Goal: Book appointment/travel/reservation

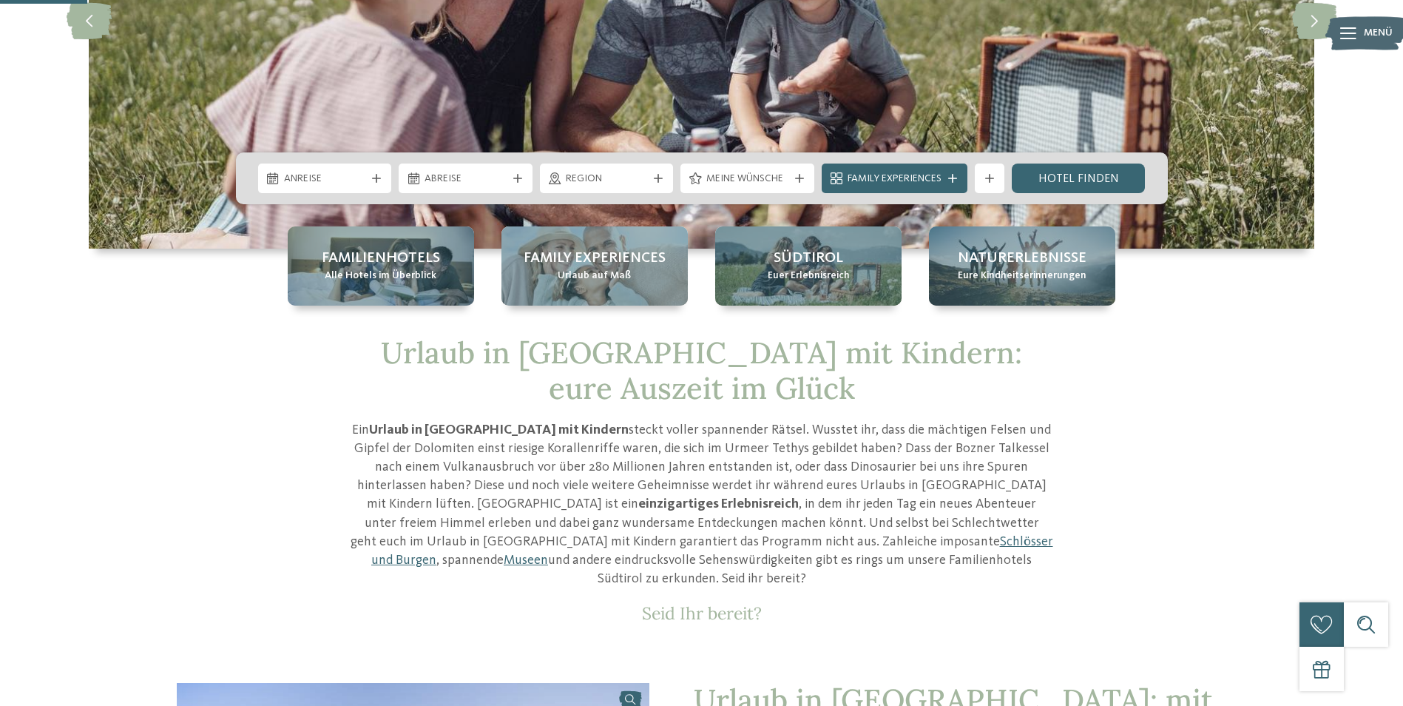
scroll to position [296, 0]
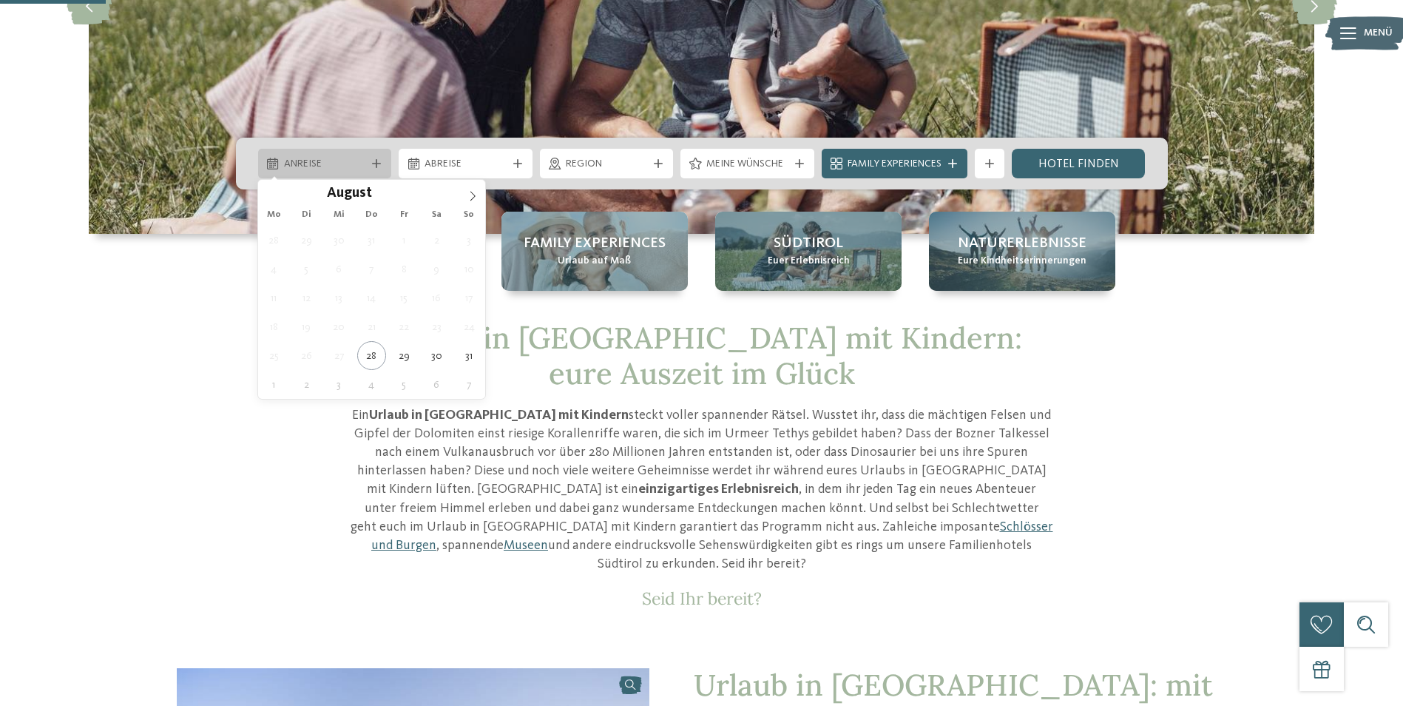
click at [270, 156] on div "Anreise" at bounding box center [325, 164] width 134 height 30
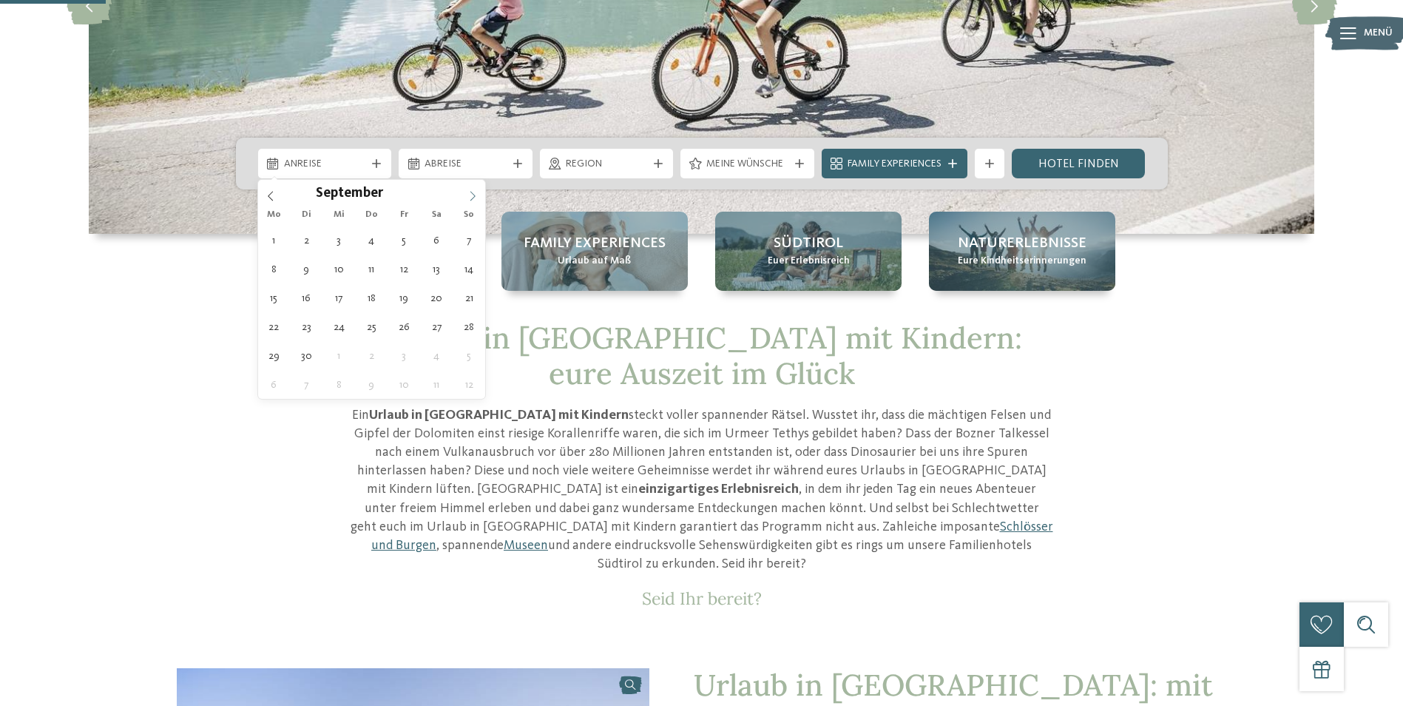
click at [472, 193] on icon at bounding box center [472, 197] width 5 height 10
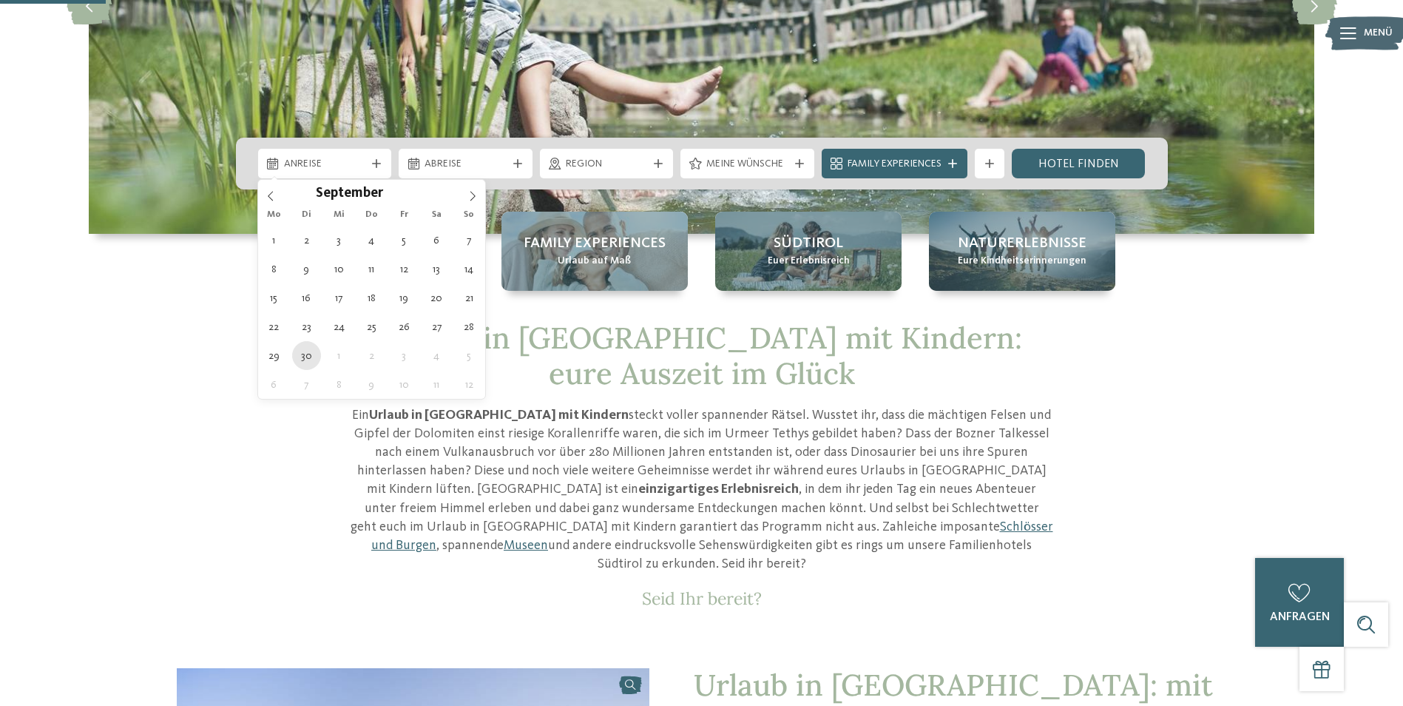
type div "30.09.2025"
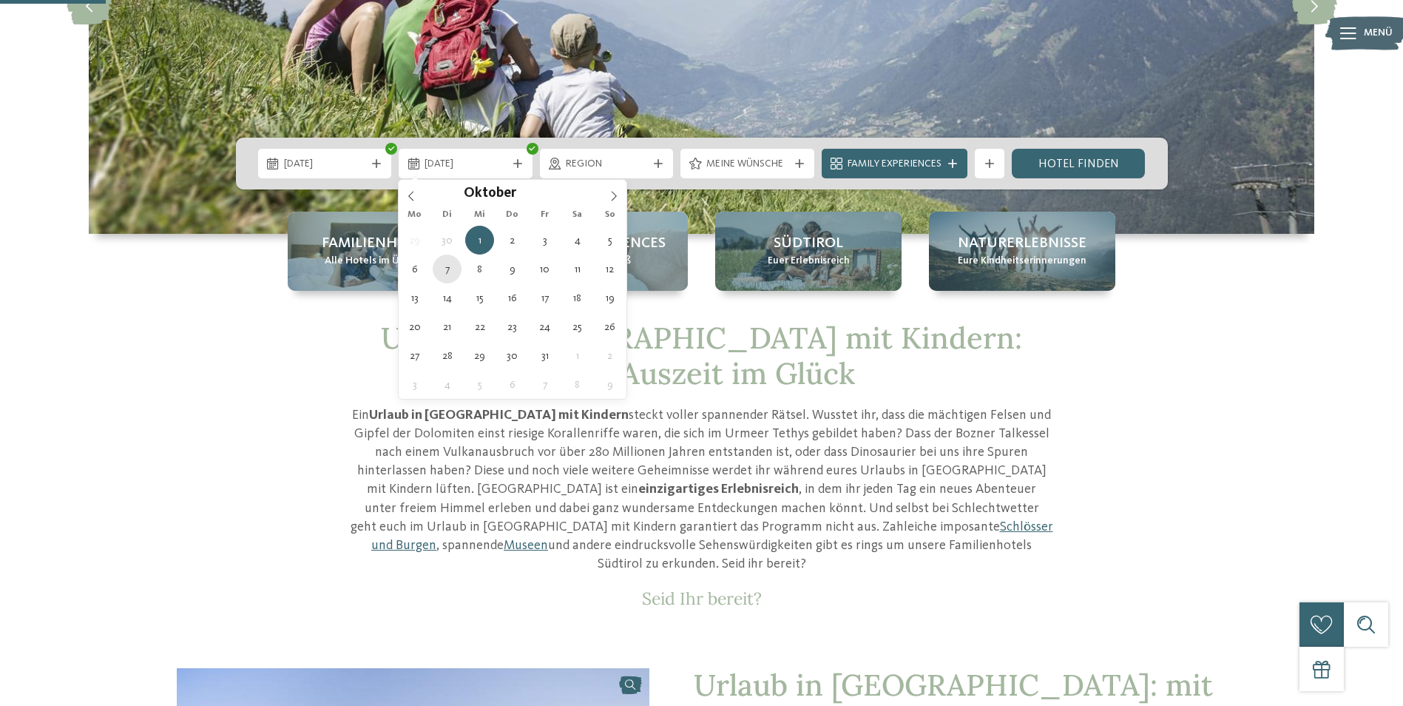
type div "07.10.2025"
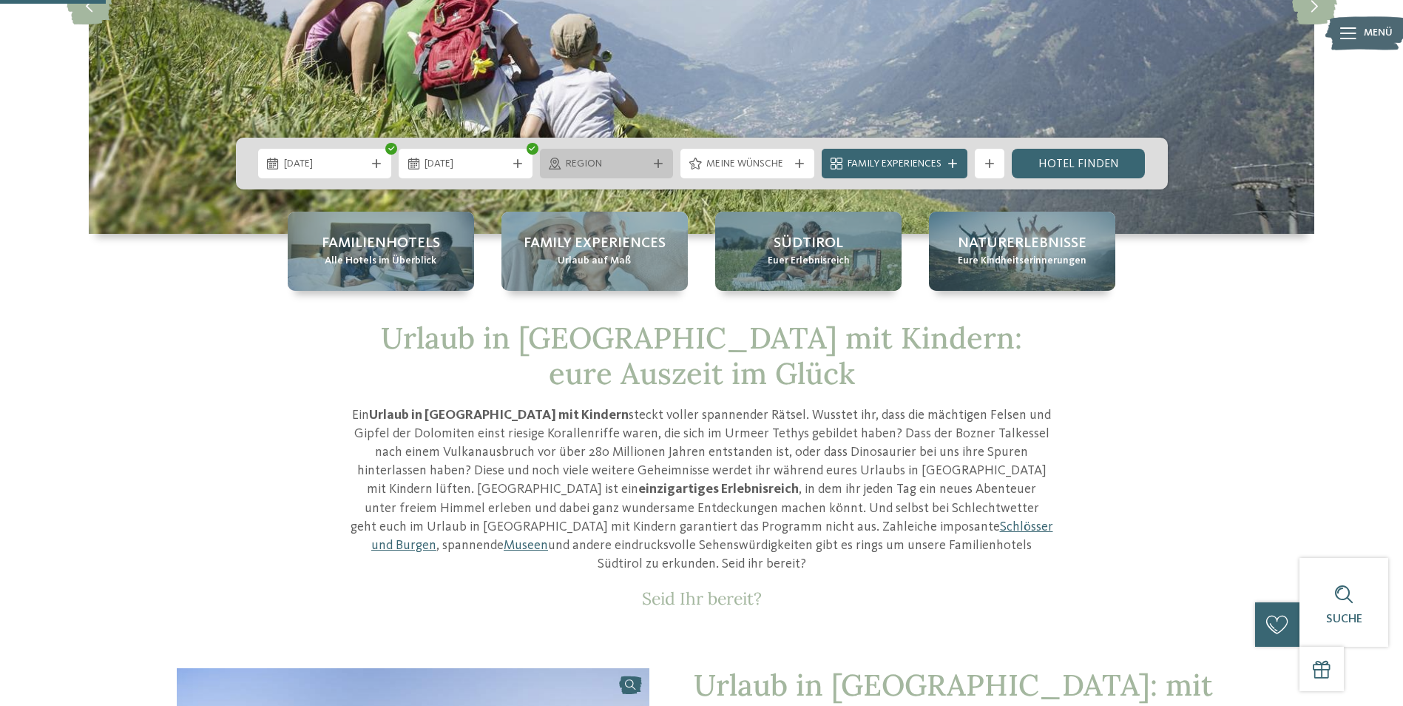
click at [618, 160] on span "Region" at bounding box center [607, 164] width 82 height 15
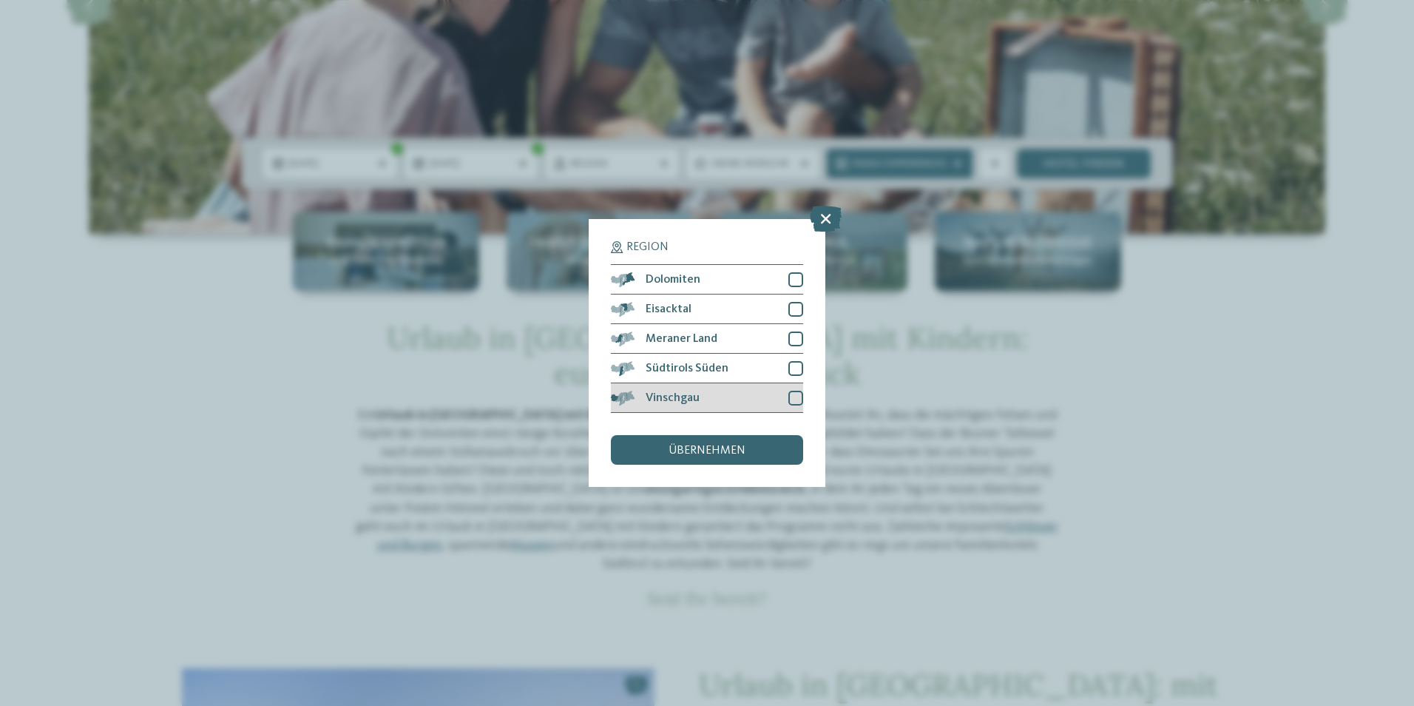
click at [792, 397] on div at bounding box center [795, 397] width 15 height 15
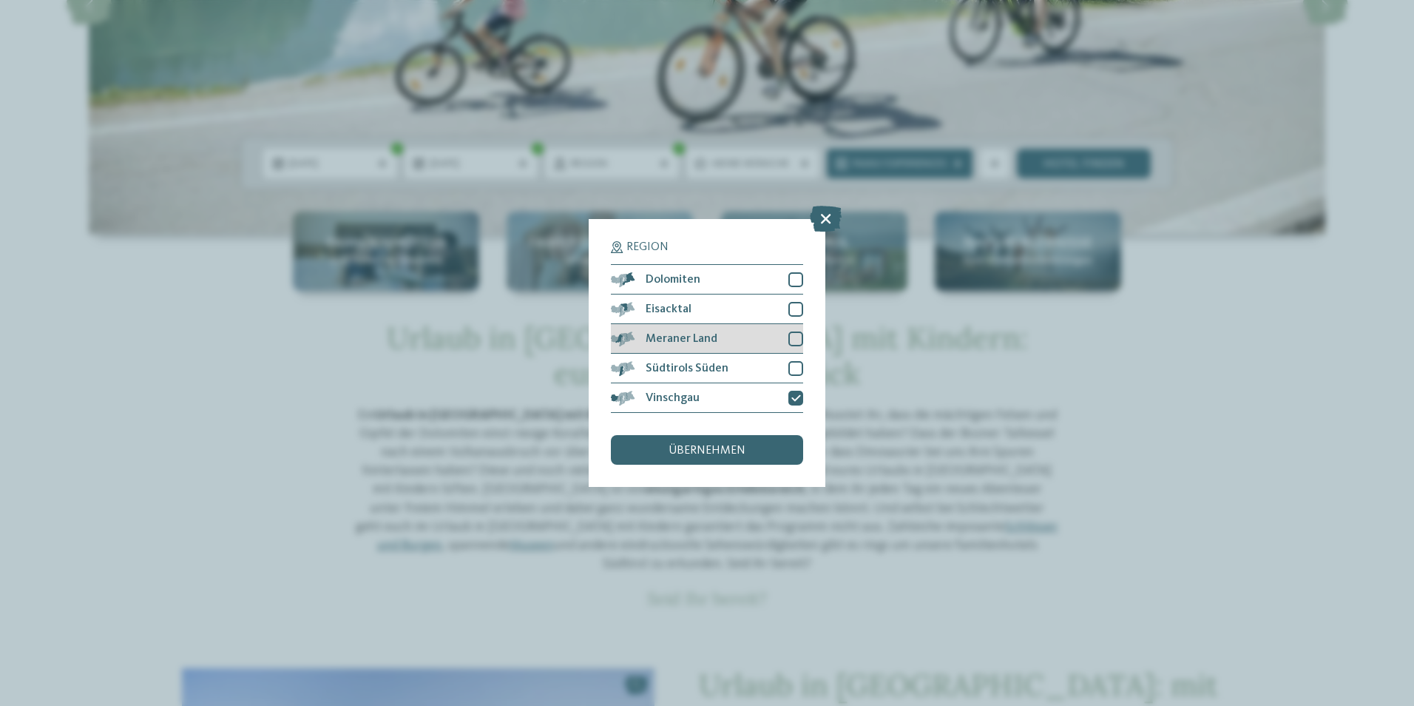
click at [792, 334] on div at bounding box center [795, 338] width 15 height 15
drag, startPoint x: 791, startPoint y: 366, endPoint x: 787, endPoint y: 394, distance: 28.5
click at [791, 374] on div at bounding box center [795, 368] width 15 height 15
click at [713, 441] on div "übernehmen" at bounding box center [707, 450] width 192 height 30
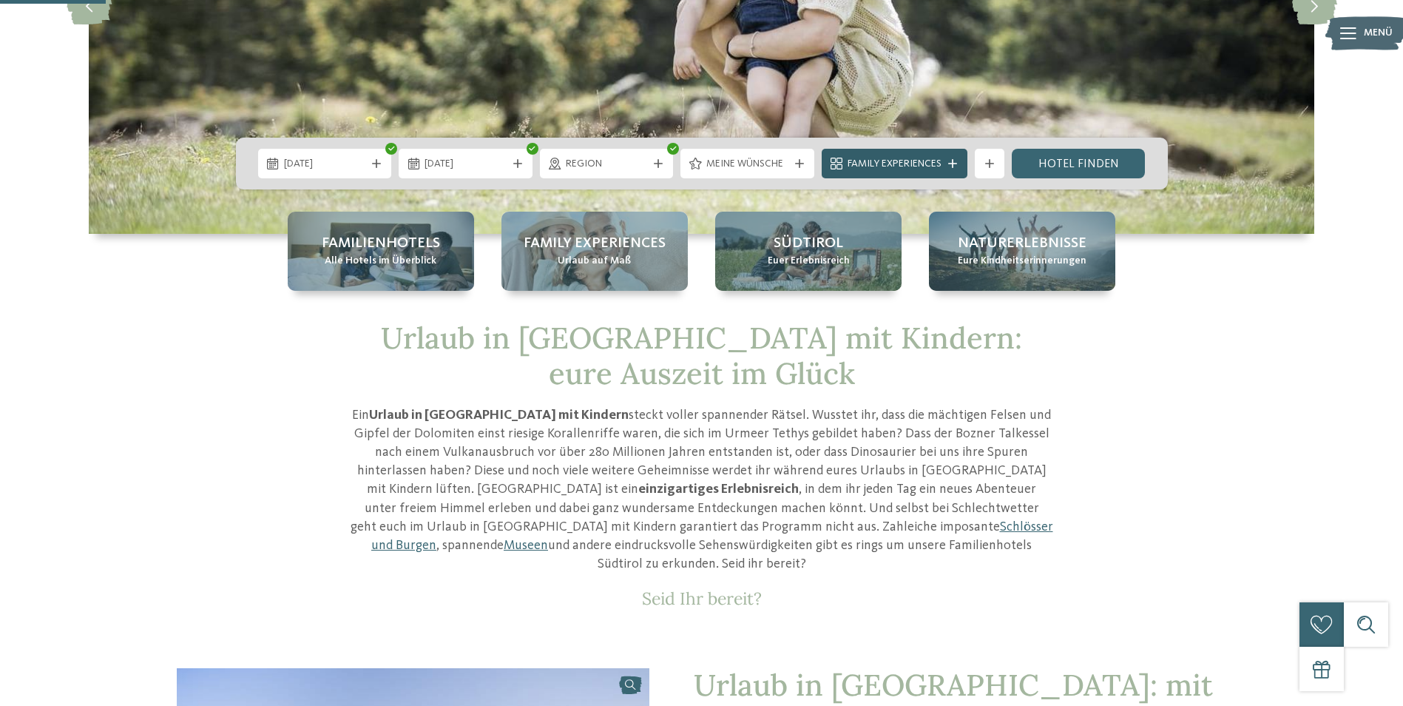
click at [952, 163] on icon at bounding box center [952, 163] width 9 height 9
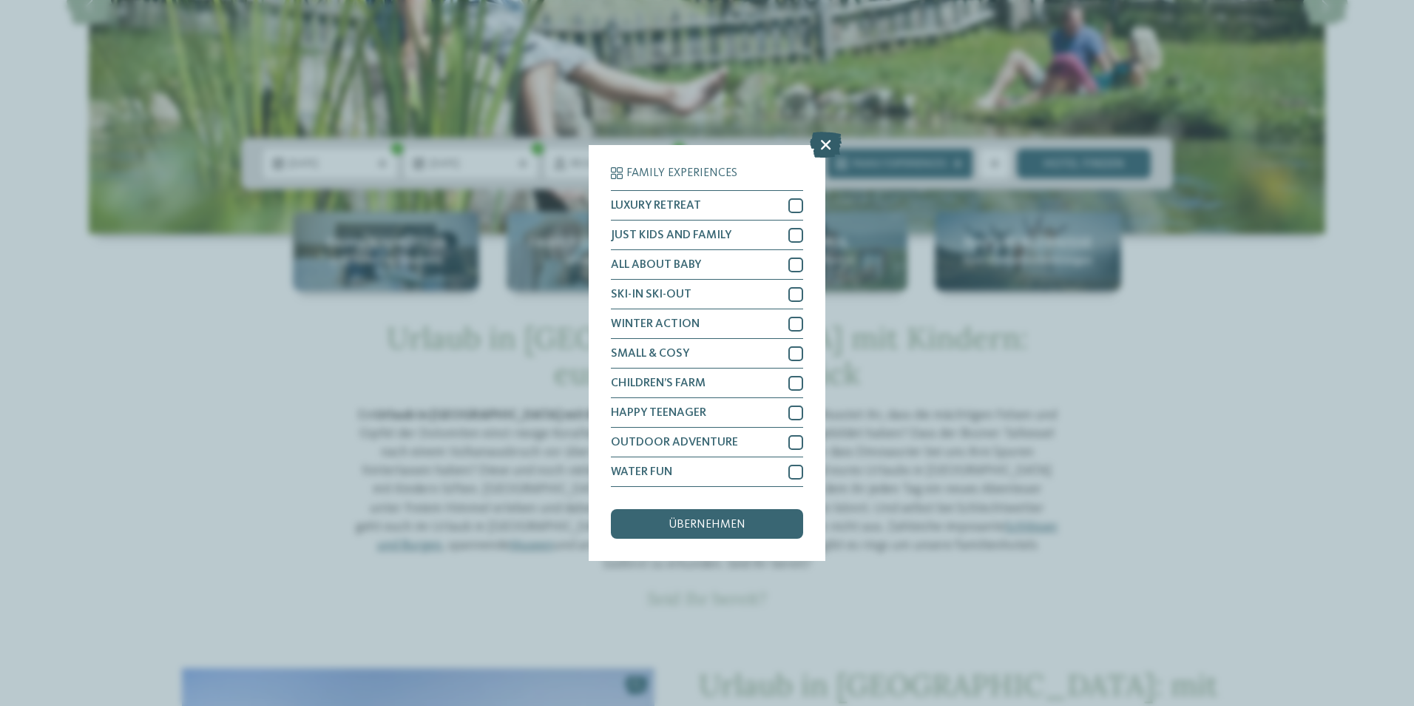
click at [830, 143] on icon at bounding box center [826, 145] width 32 height 26
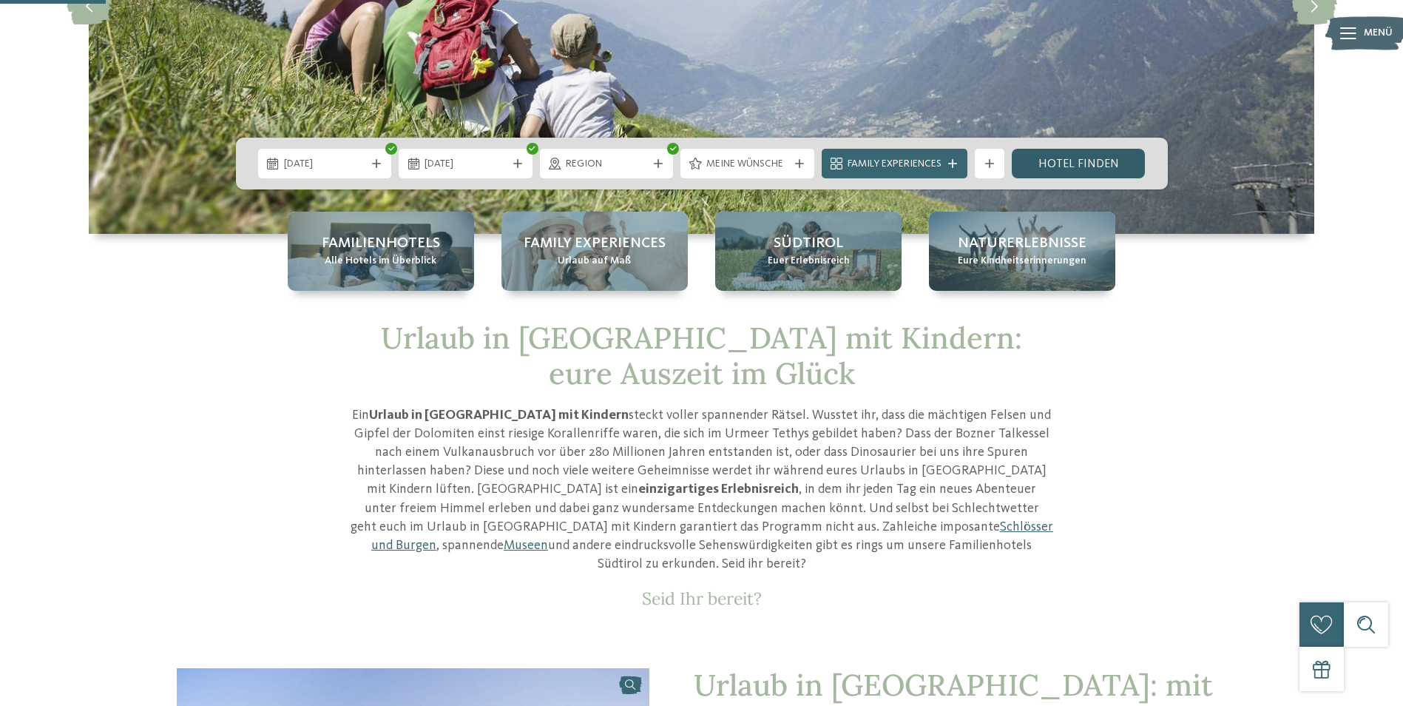
click at [1103, 160] on link "Hotel finden" at bounding box center [1079, 164] width 134 height 30
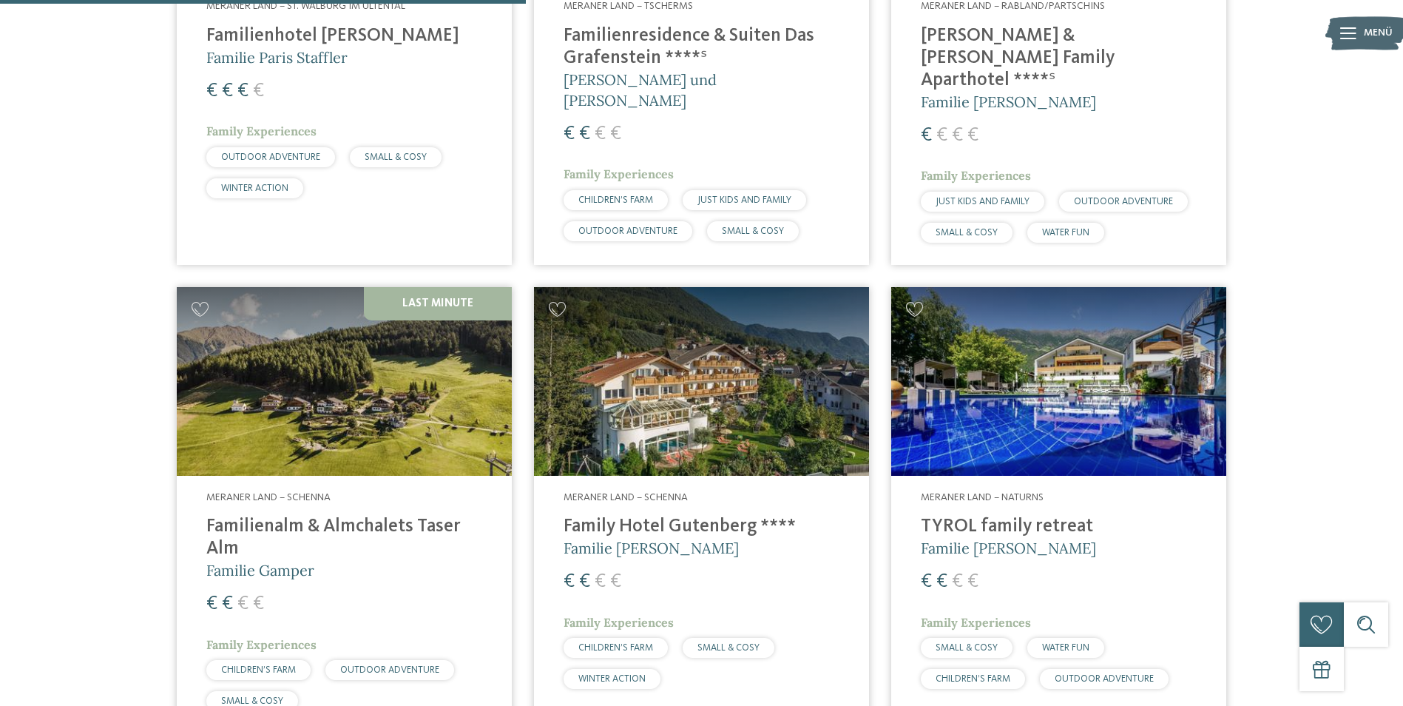
scroll to position [855, 0]
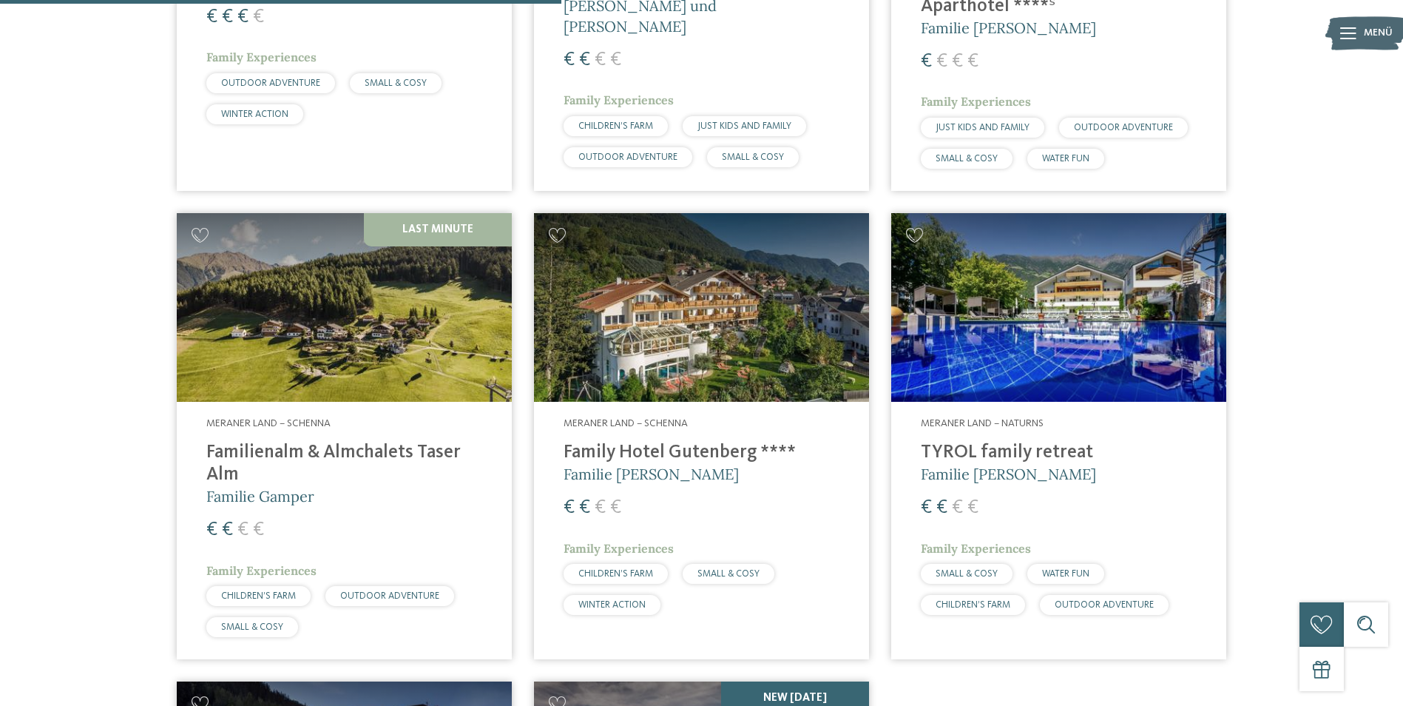
click at [1022, 297] on img at bounding box center [1058, 307] width 335 height 189
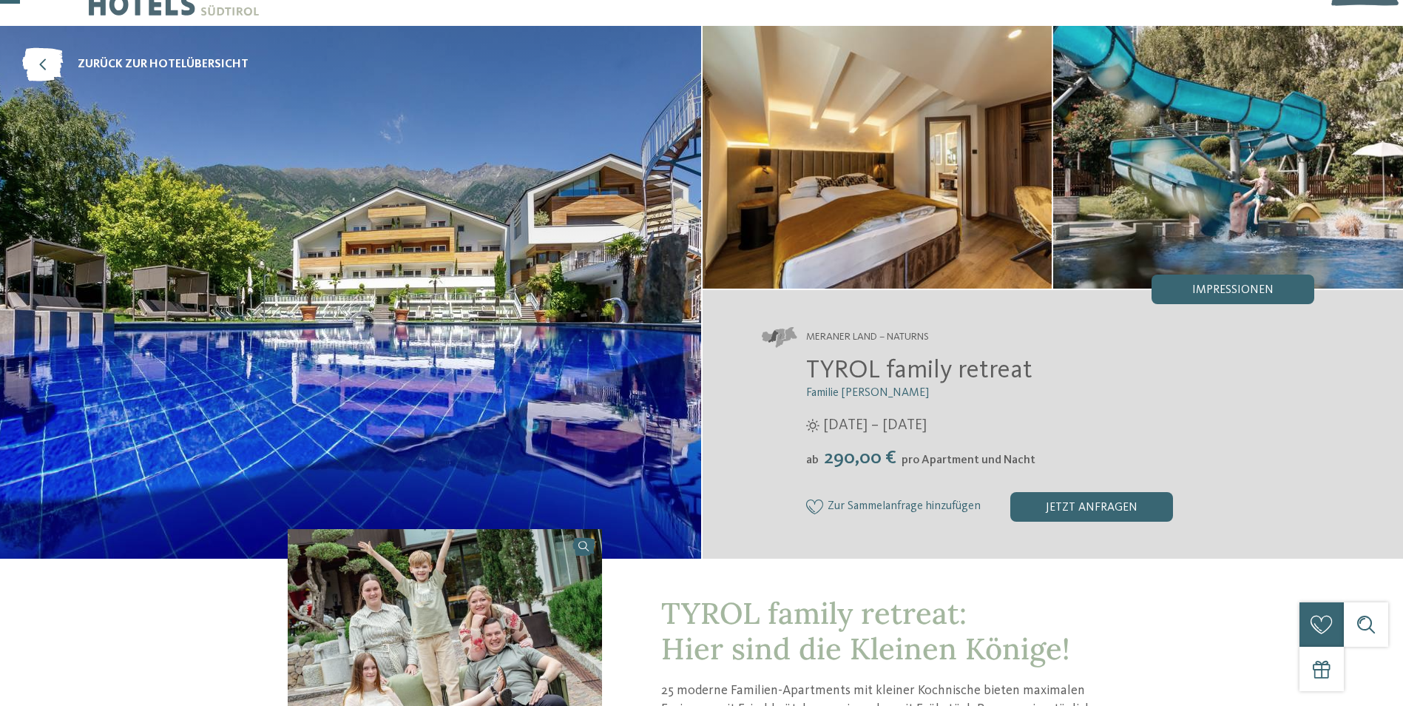
scroll to position [74, 0]
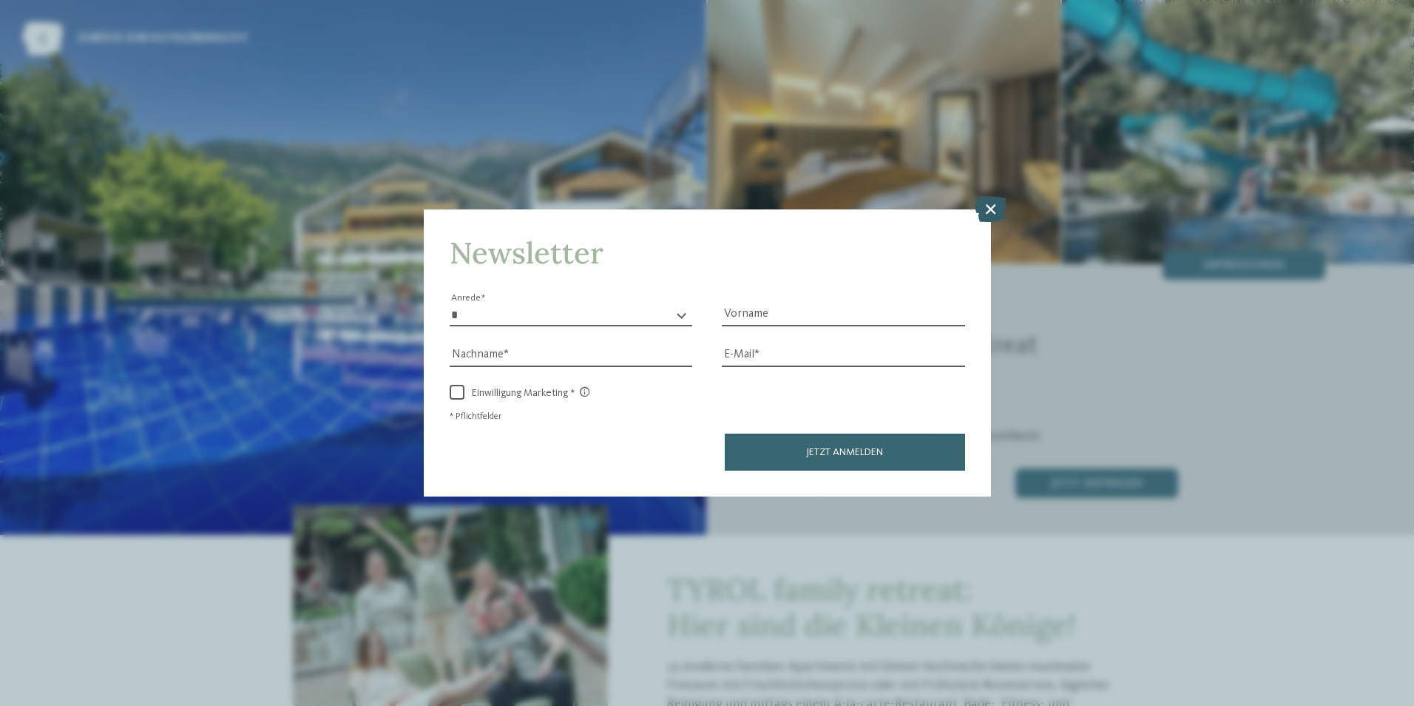
click at [988, 208] on icon at bounding box center [991, 208] width 32 height 26
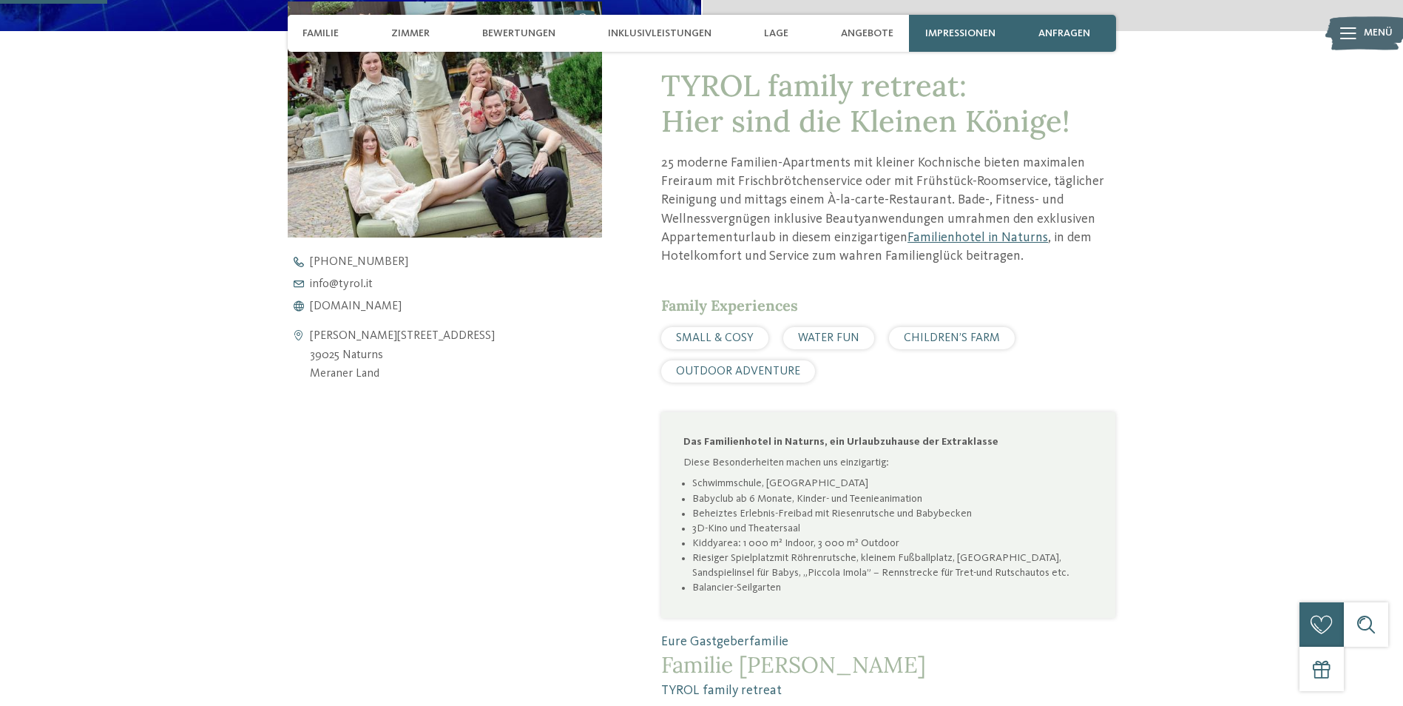
scroll to position [370, 0]
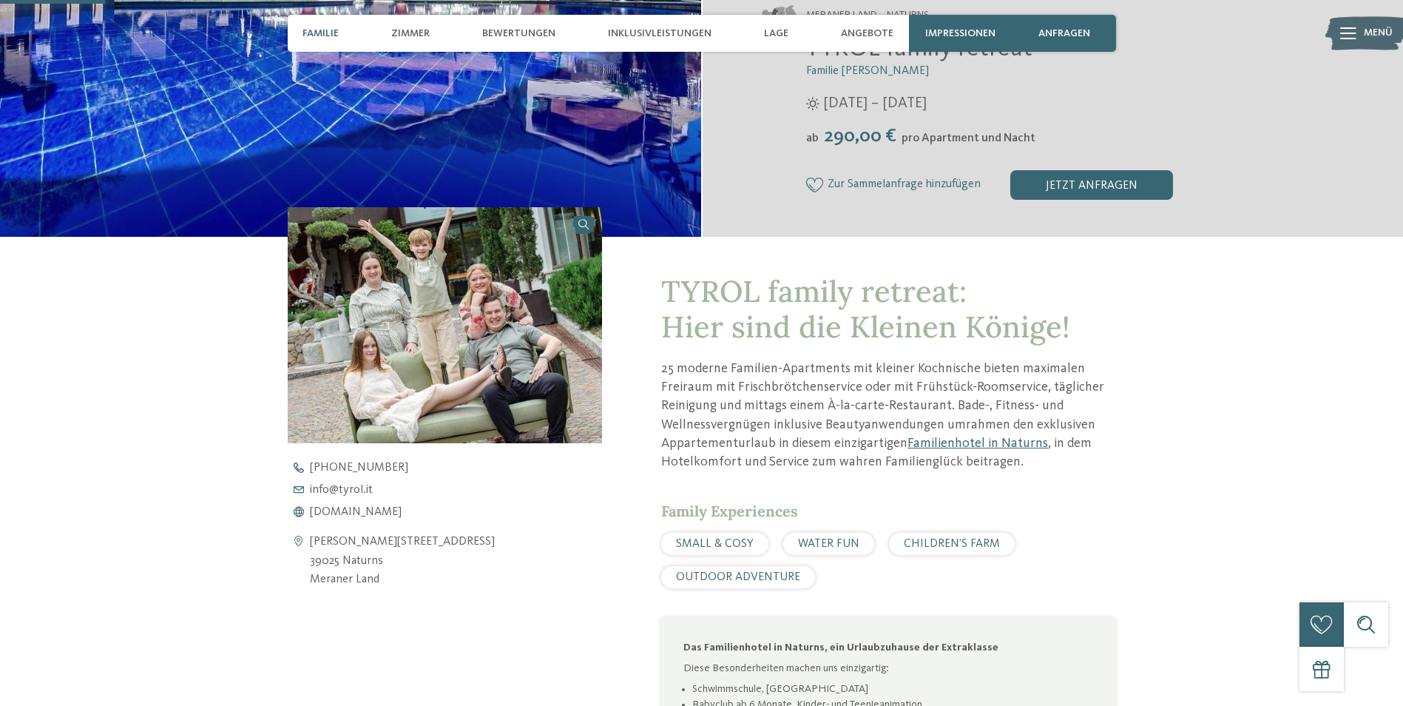
click at [328, 31] on span "Familie" at bounding box center [320, 33] width 36 height 13
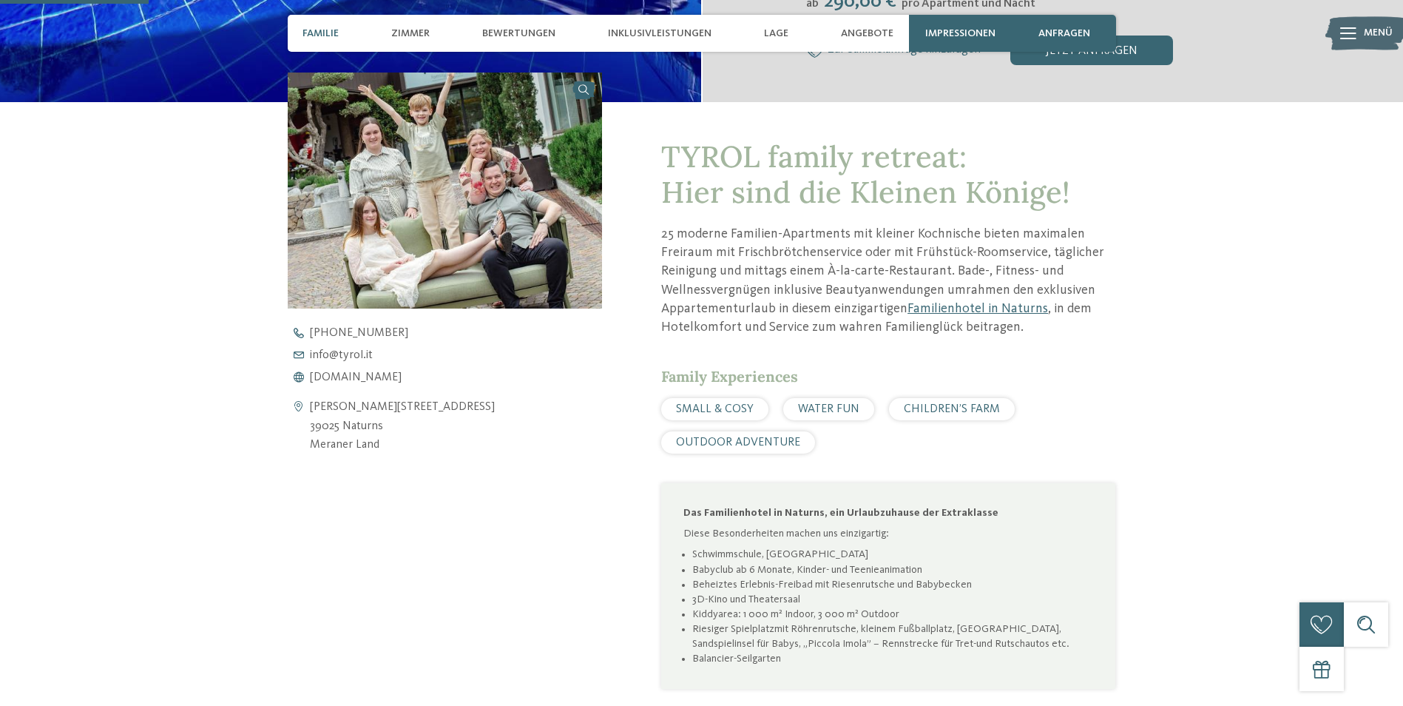
scroll to position [525, 0]
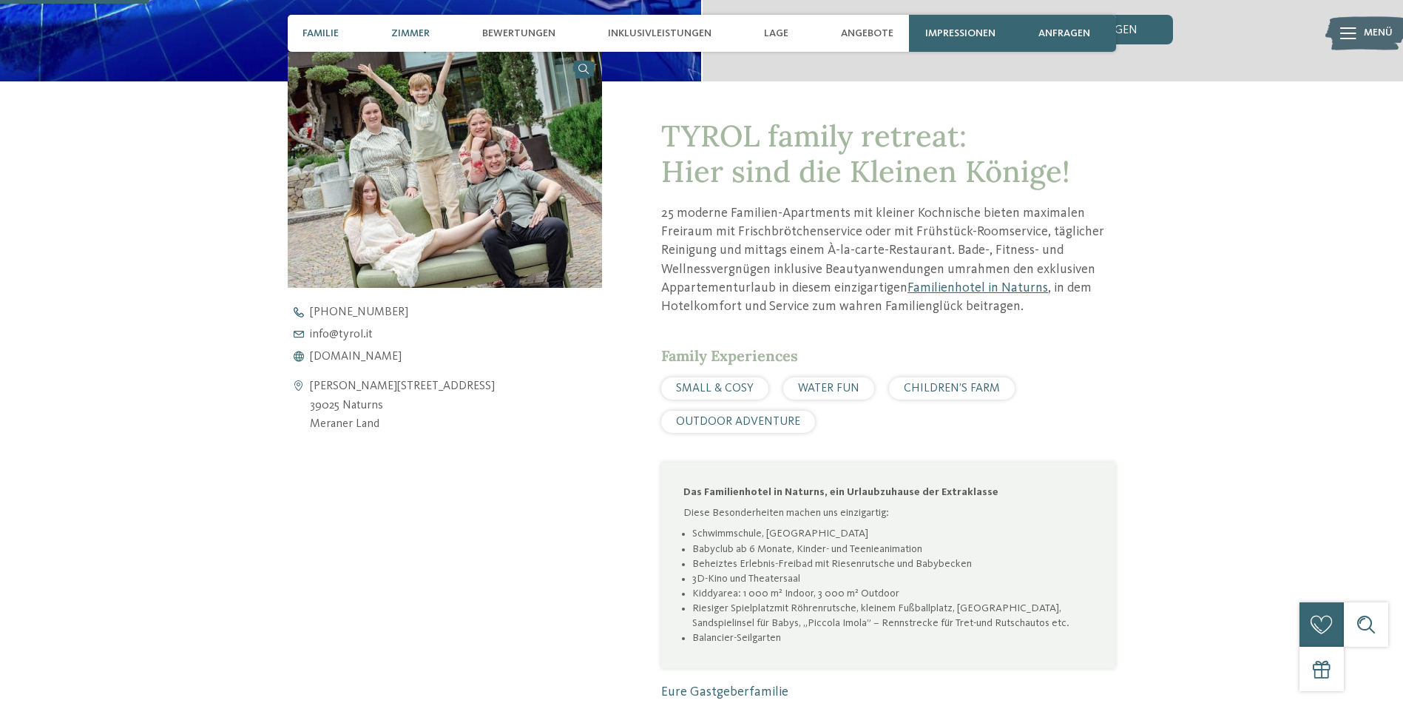
click at [411, 31] on span "Zimmer" at bounding box center [410, 33] width 38 height 13
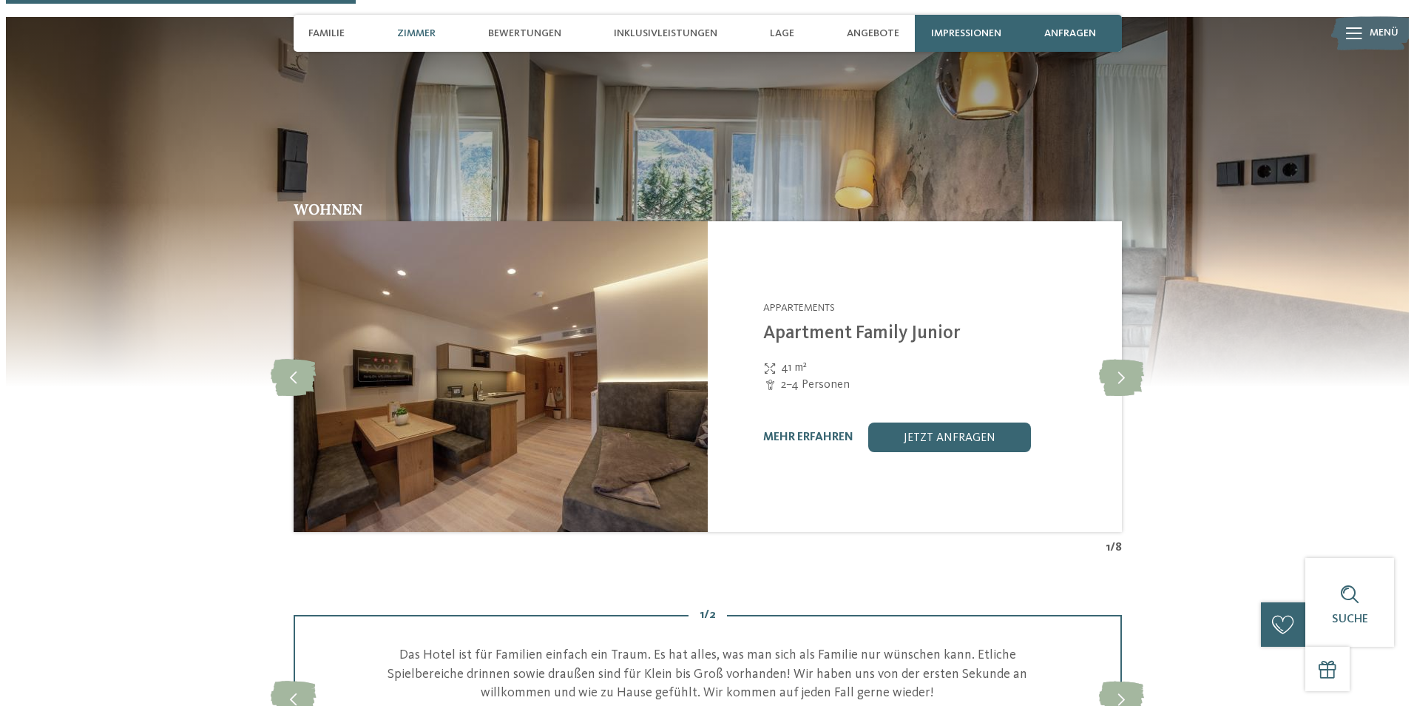
scroll to position [1327, 0]
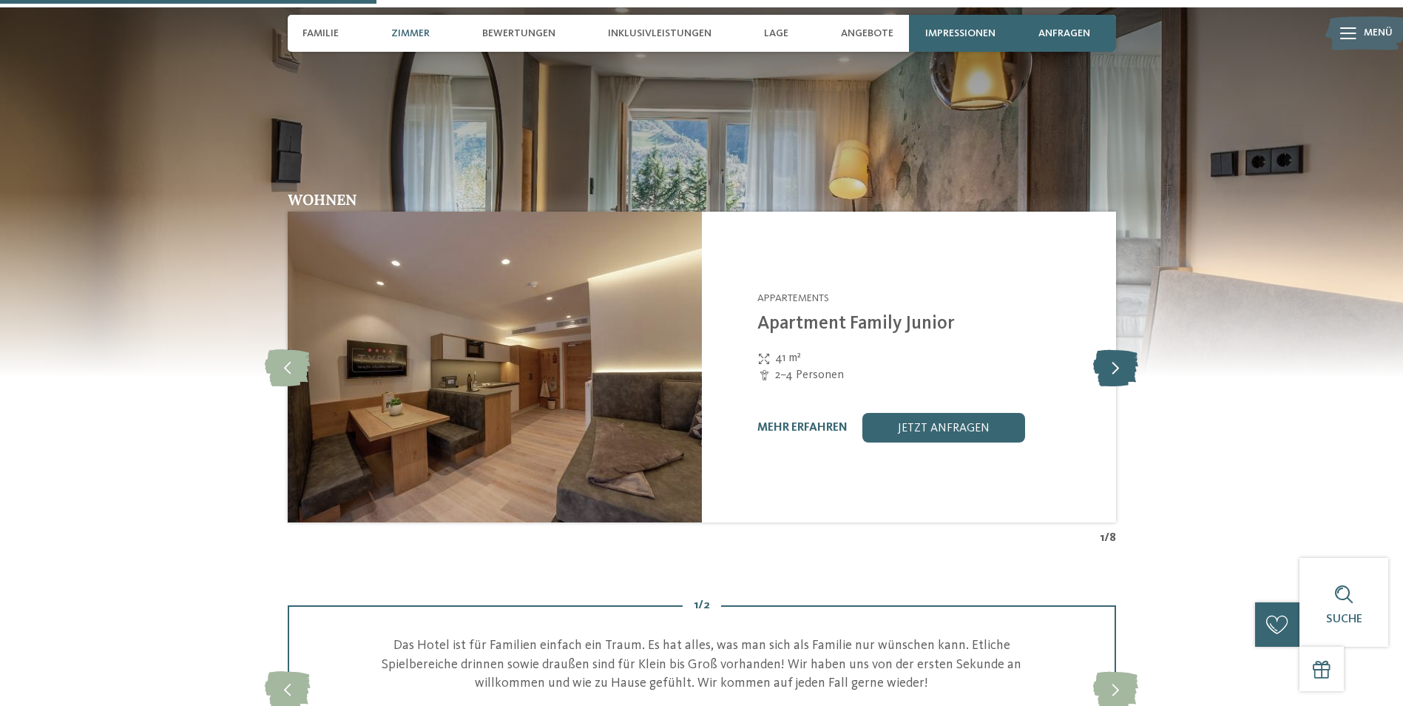
click at [1117, 369] on icon at bounding box center [1115, 366] width 45 height 37
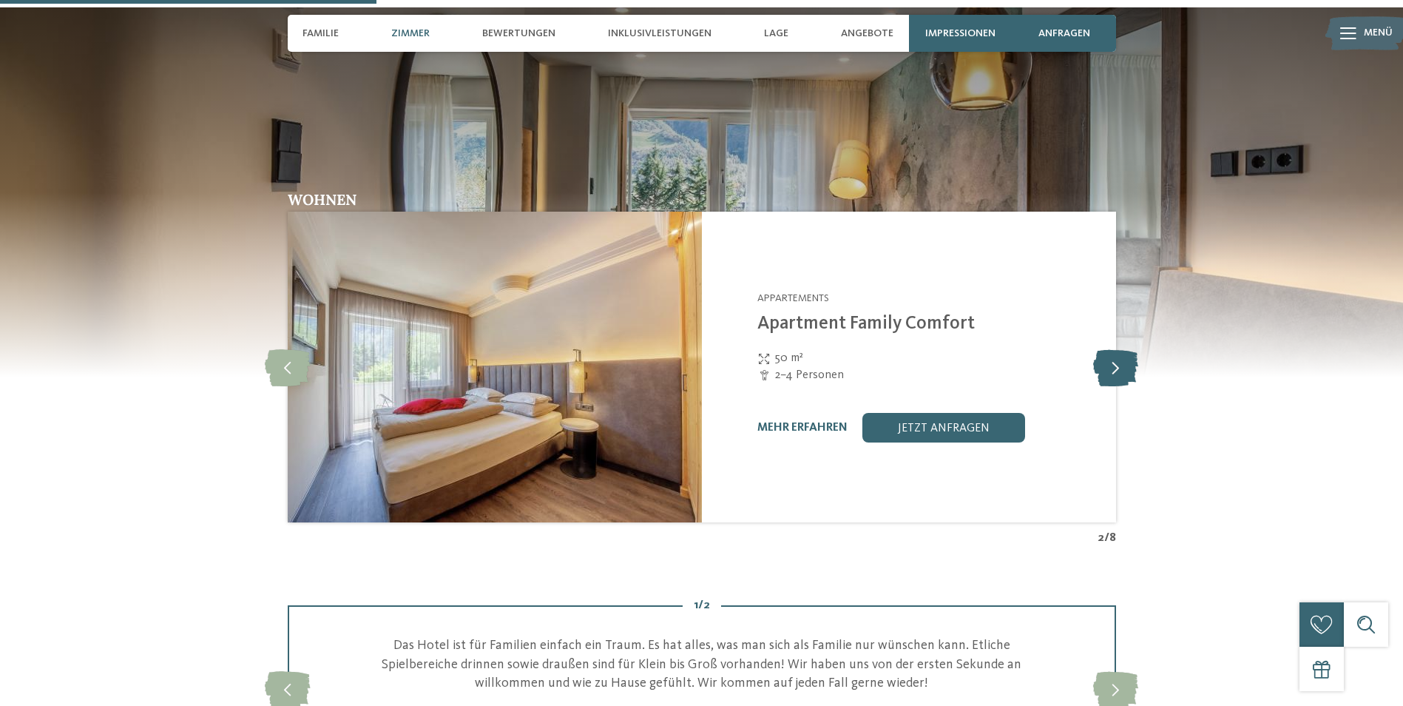
click at [1114, 372] on icon at bounding box center [1115, 366] width 45 height 37
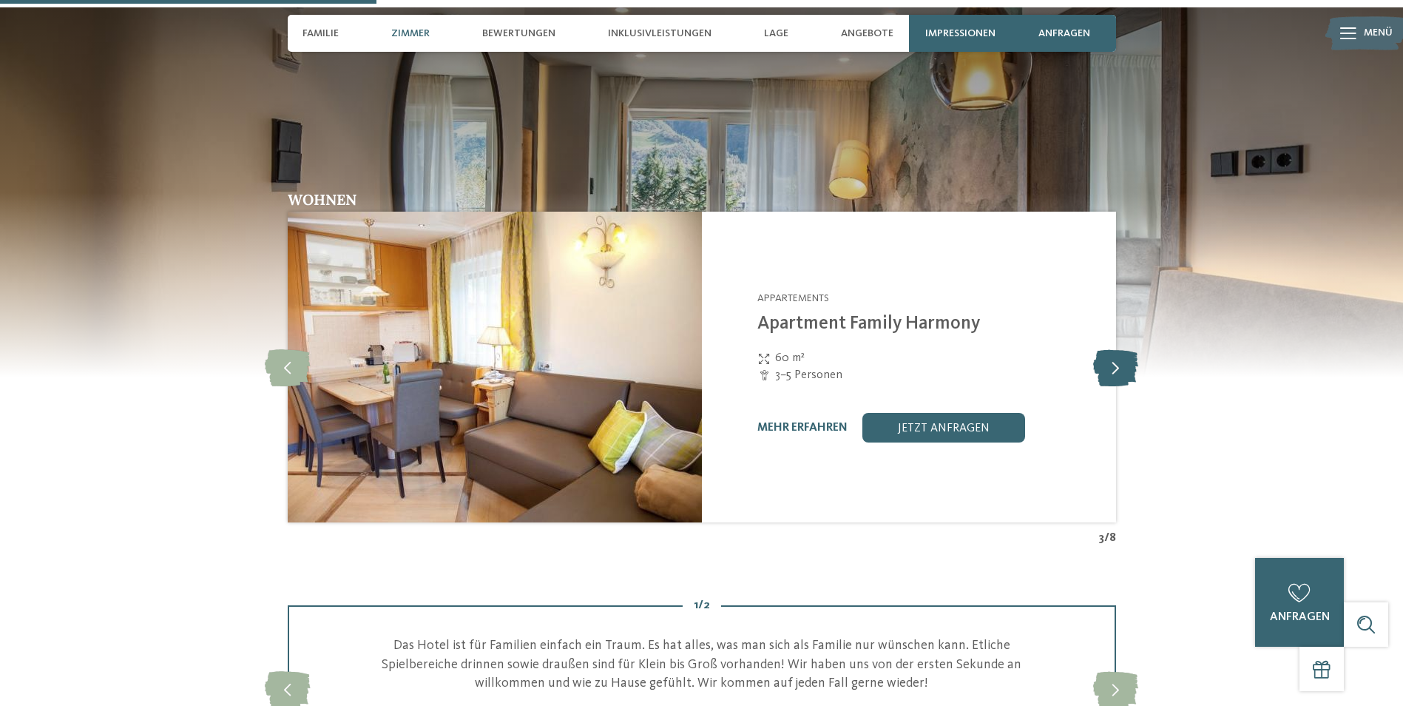
click at [1114, 372] on icon at bounding box center [1115, 366] width 45 height 37
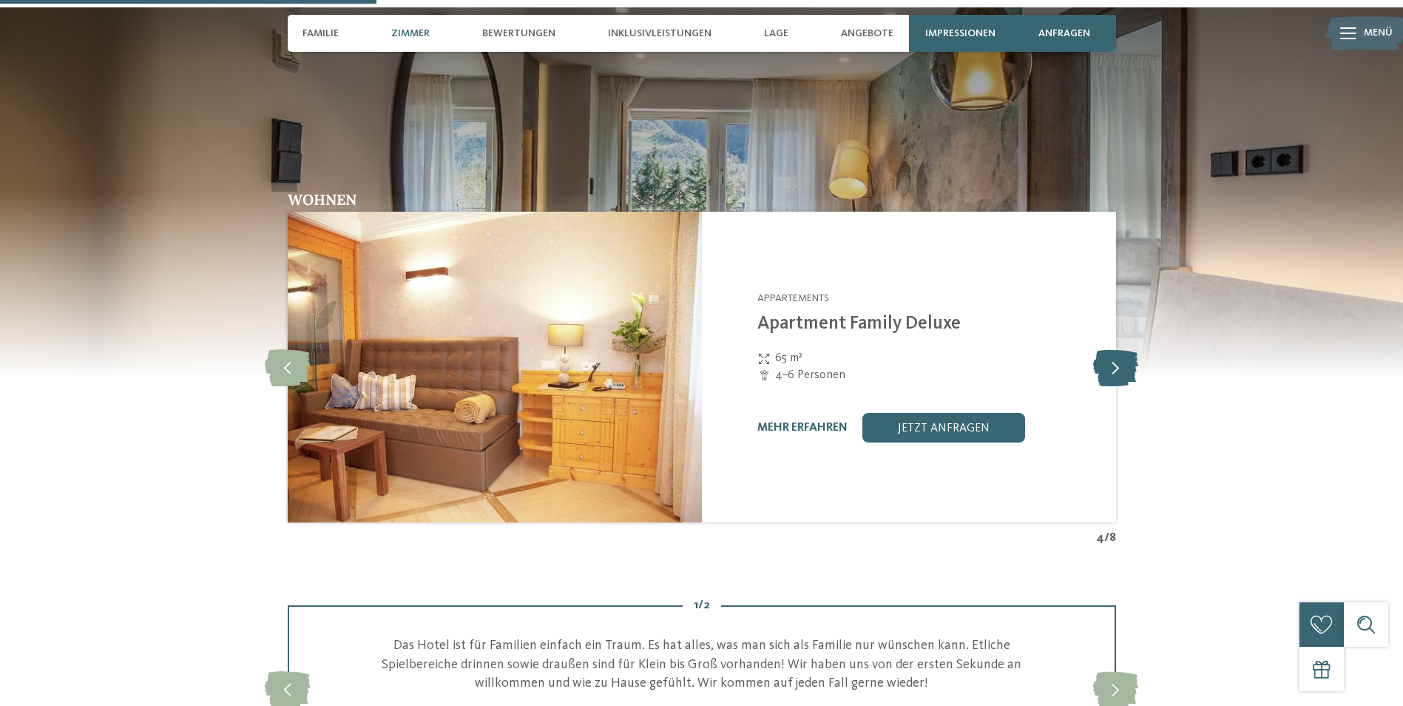
click at [1114, 372] on icon at bounding box center [1115, 366] width 45 height 37
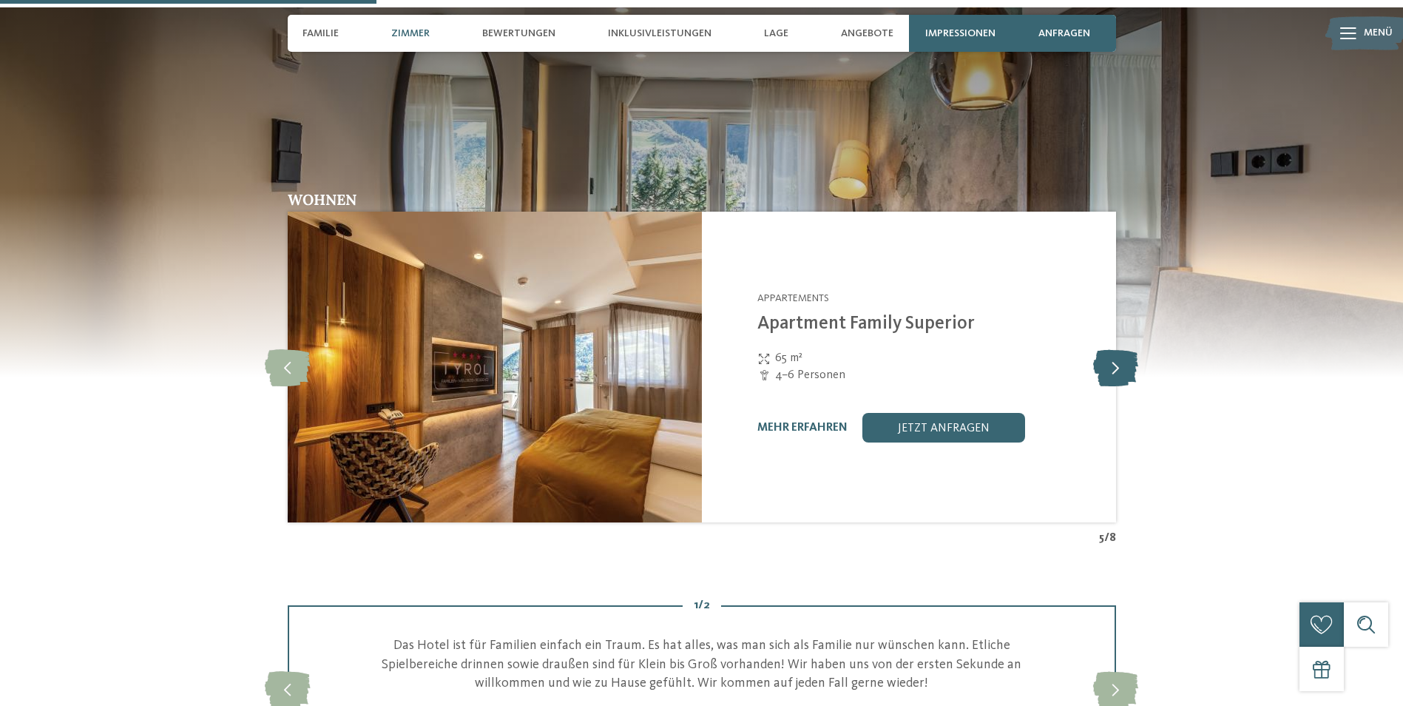
click at [1114, 372] on icon at bounding box center [1115, 366] width 45 height 37
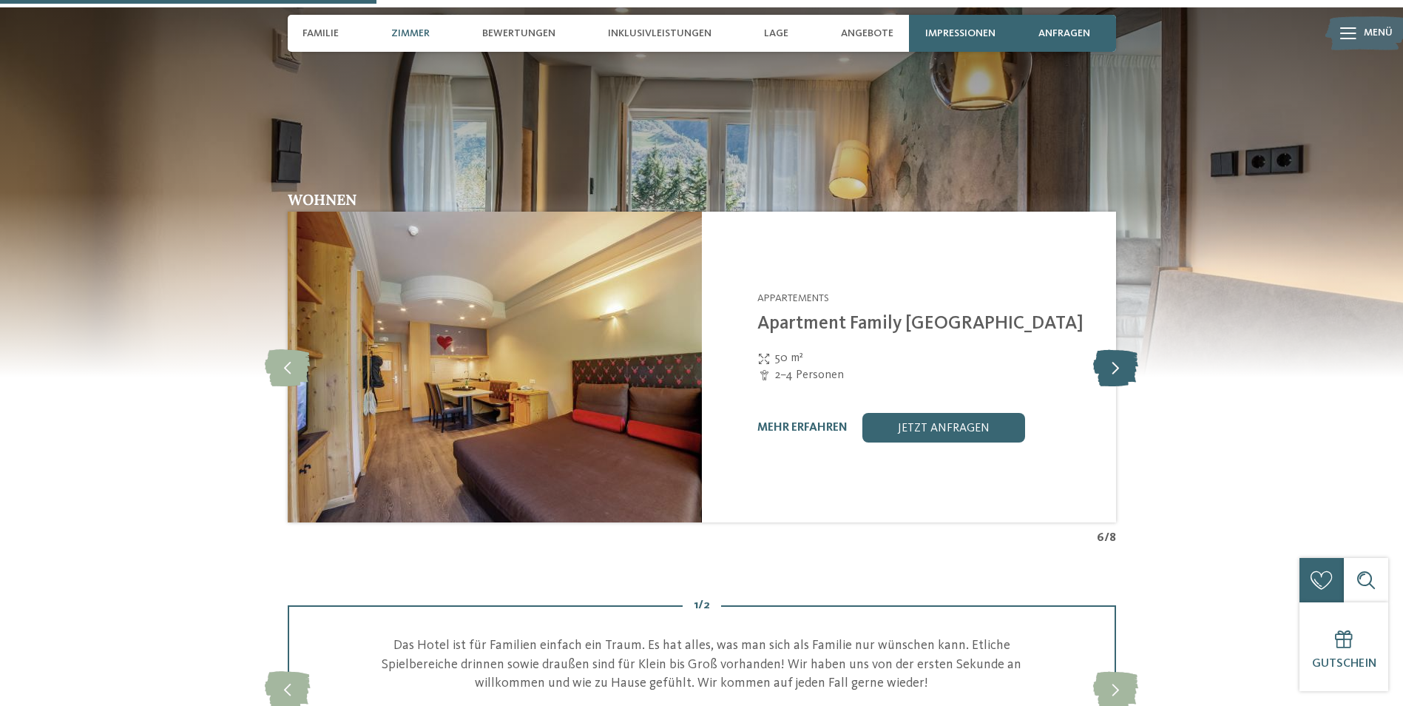
click at [1114, 372] on icon at bounding box center [1115, 366] width 45 height 37
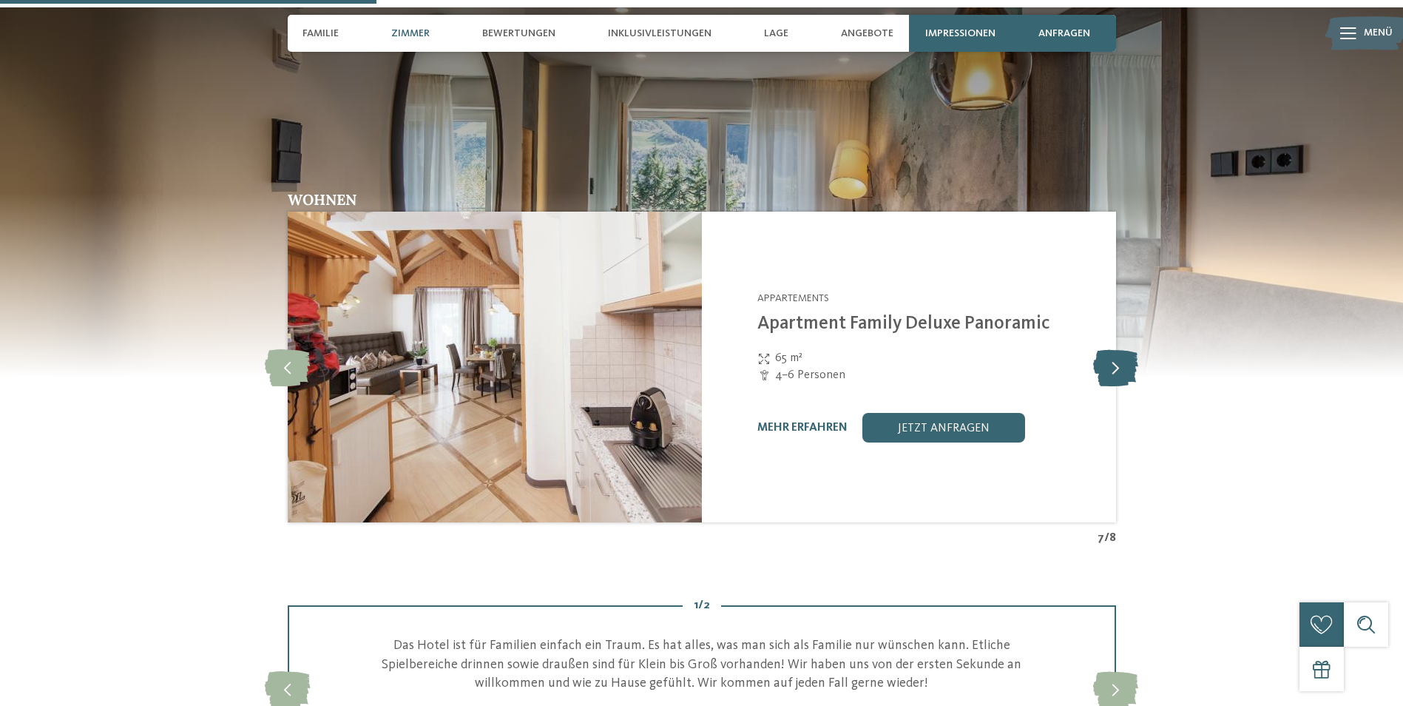
click at [1114, 372] on icon at bounding box center [1115, 366] width 45 height 37
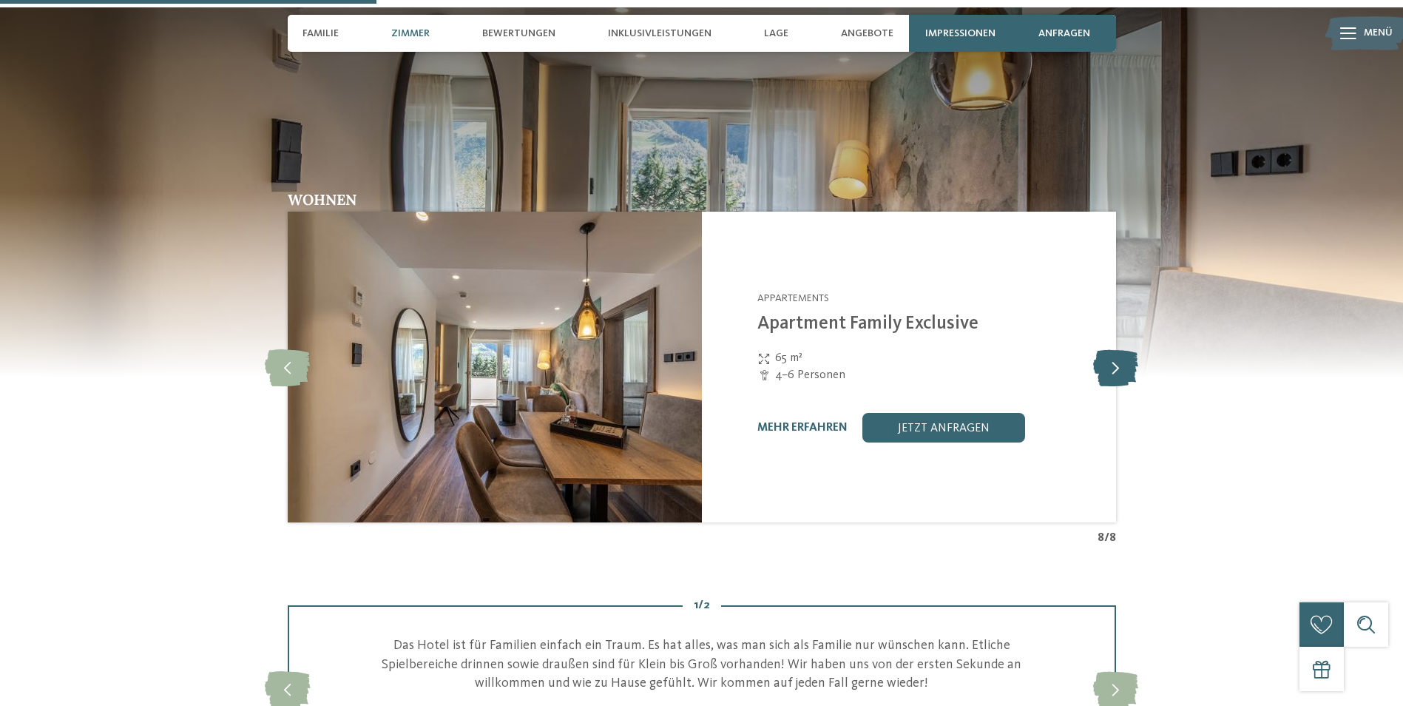
click at [1114, 373] on icon at bounding box center [1115, 366] width 45 height 37
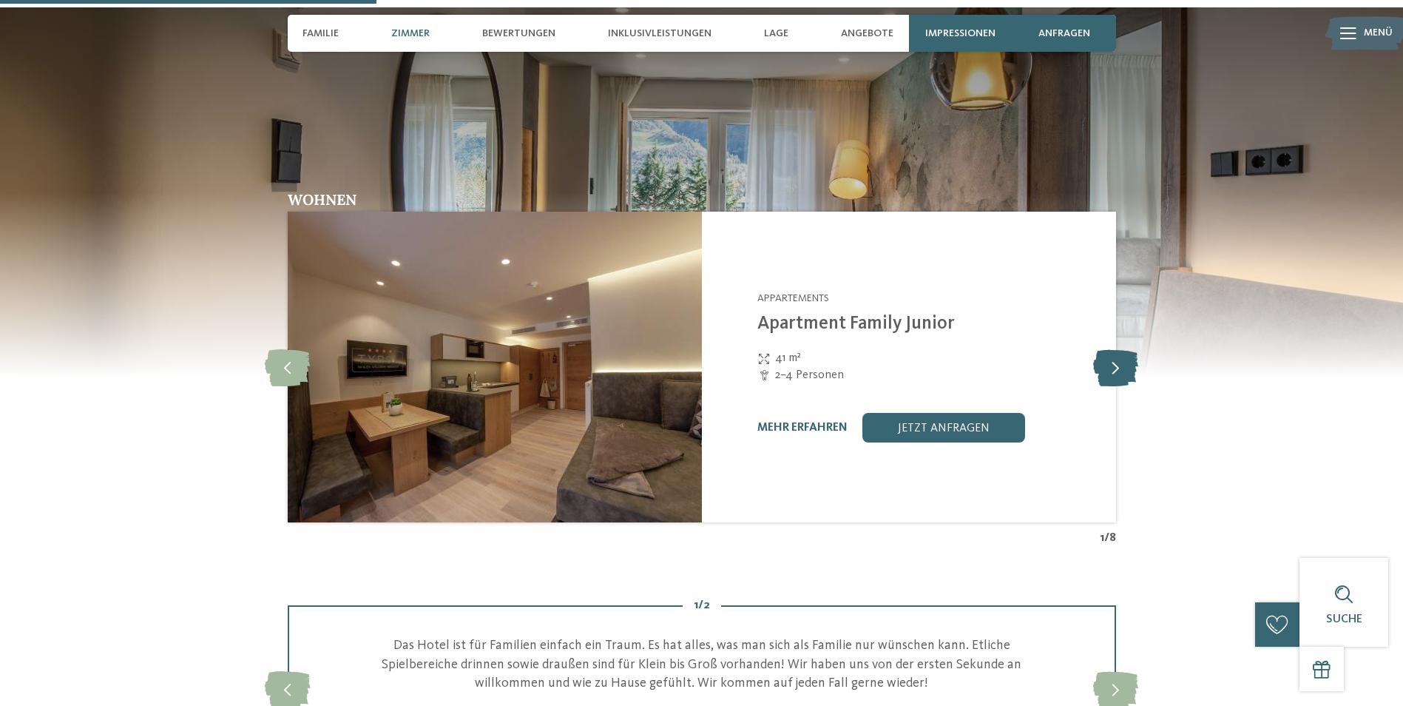
click at [1114, 373] on icon at bounding box center [1115, 366] width 45 height 37
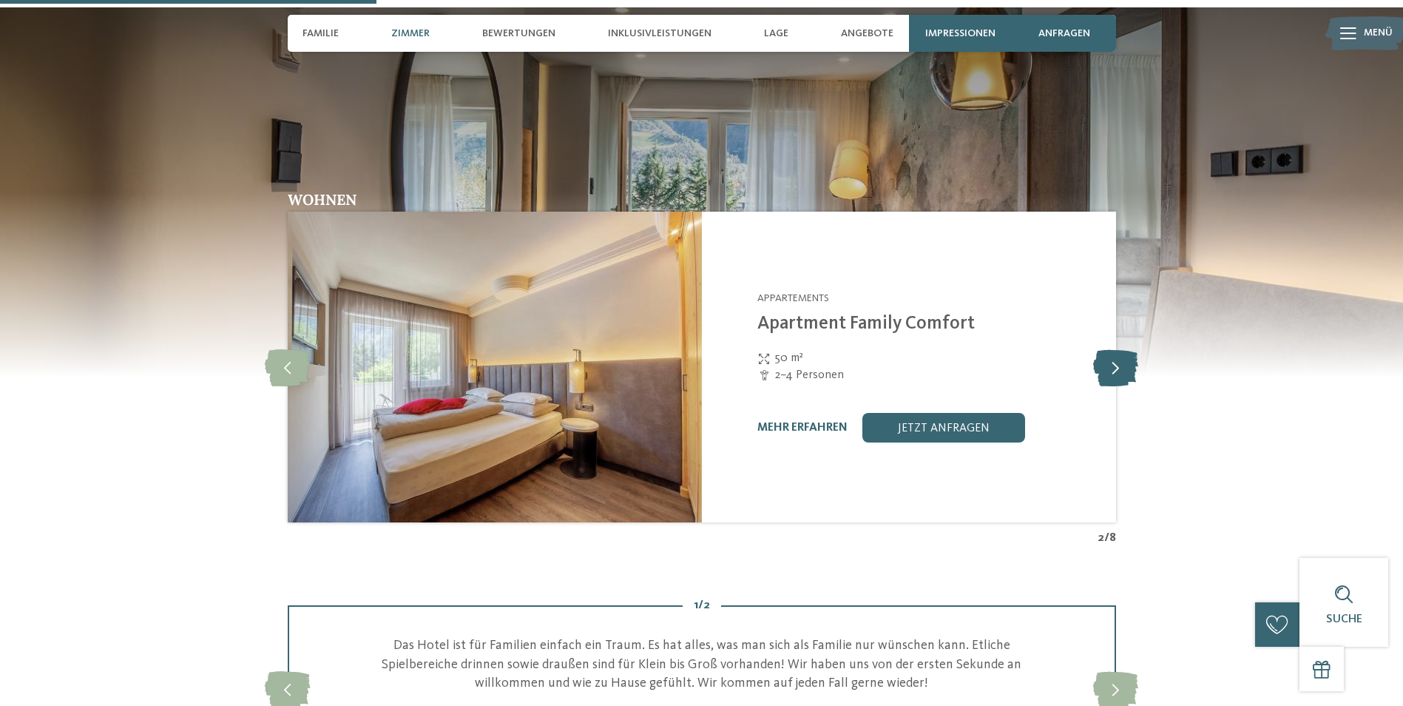
click at [1114, 373] on icon at bounding box center [1115, 366] width 45 height 37
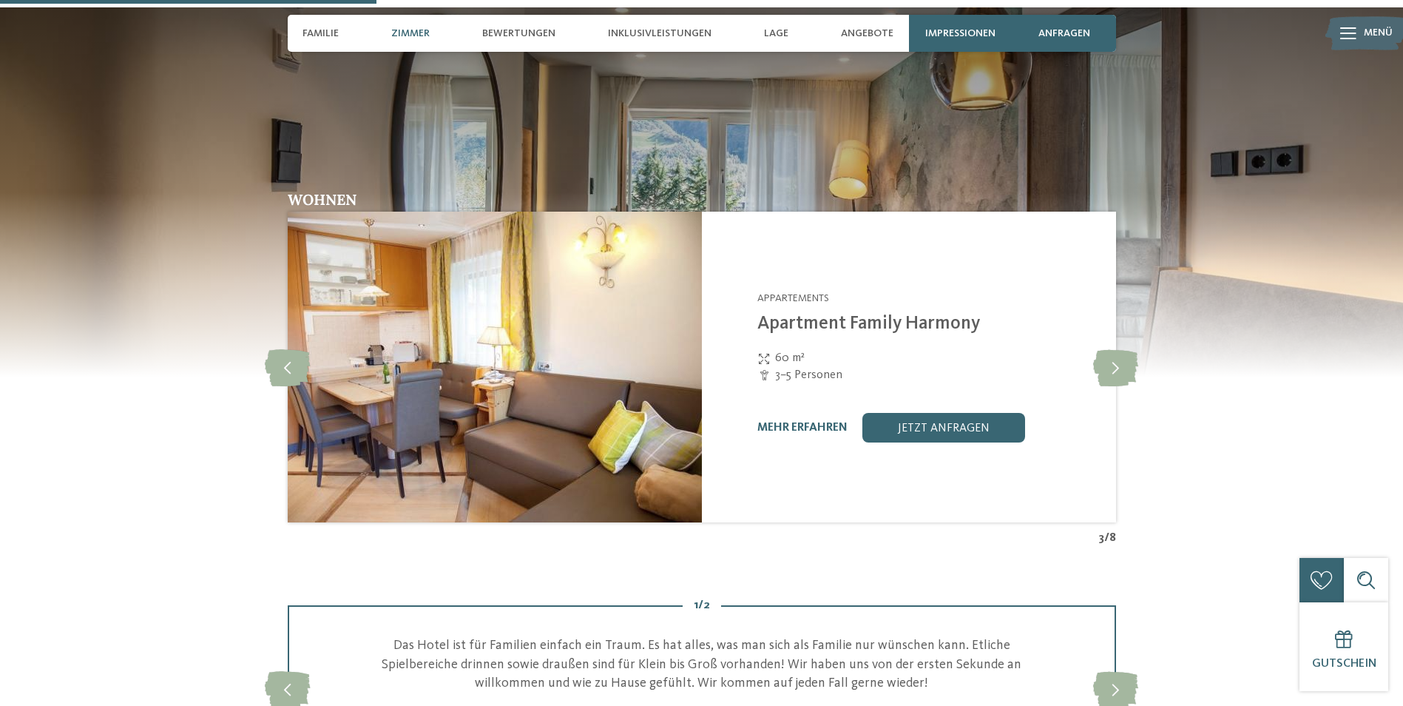
click at [785, 421] on div "mehr erfahren" at bounding box center [802, 428] width 90 height 14
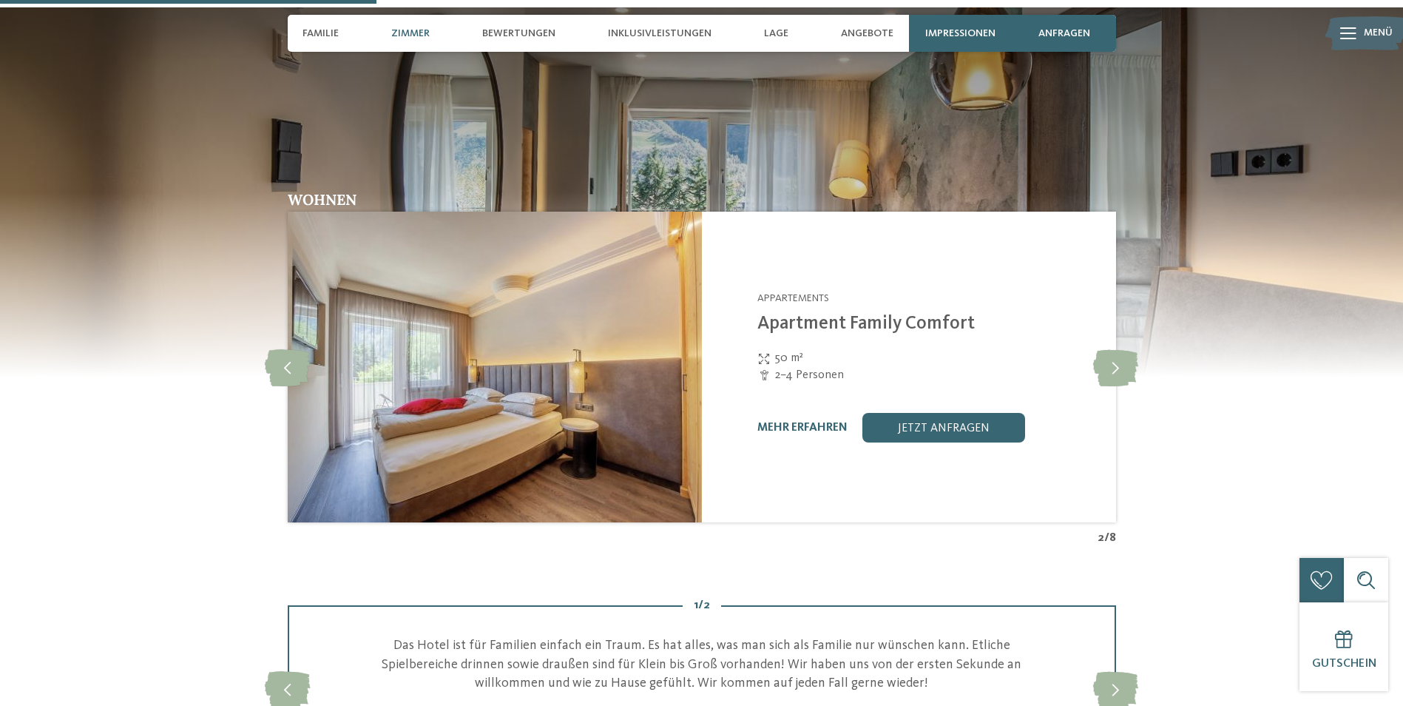
click at [788, 424] on link "mehr erfahren" at bounding box center [802, 428] width 90 height 12
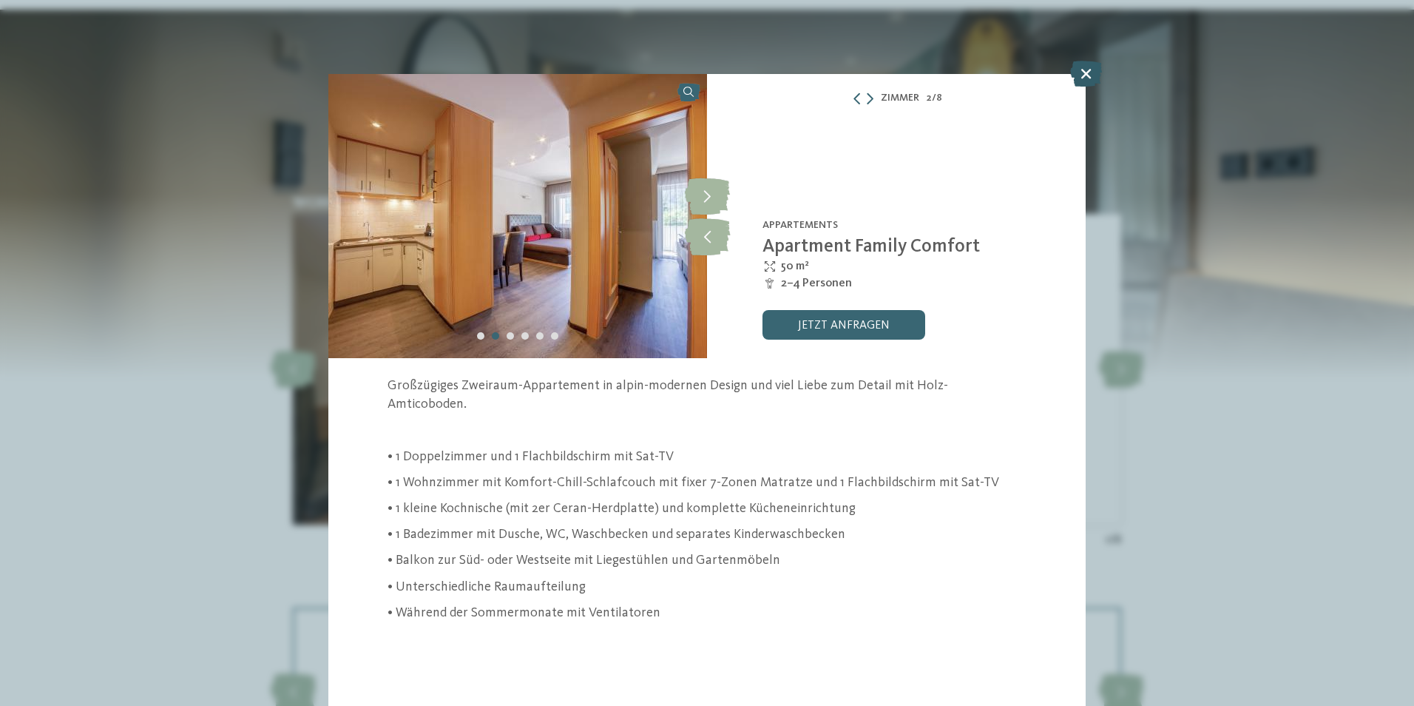
click at [1078, 69] on icon at bounding box center [1086, 74] width 32 height 26
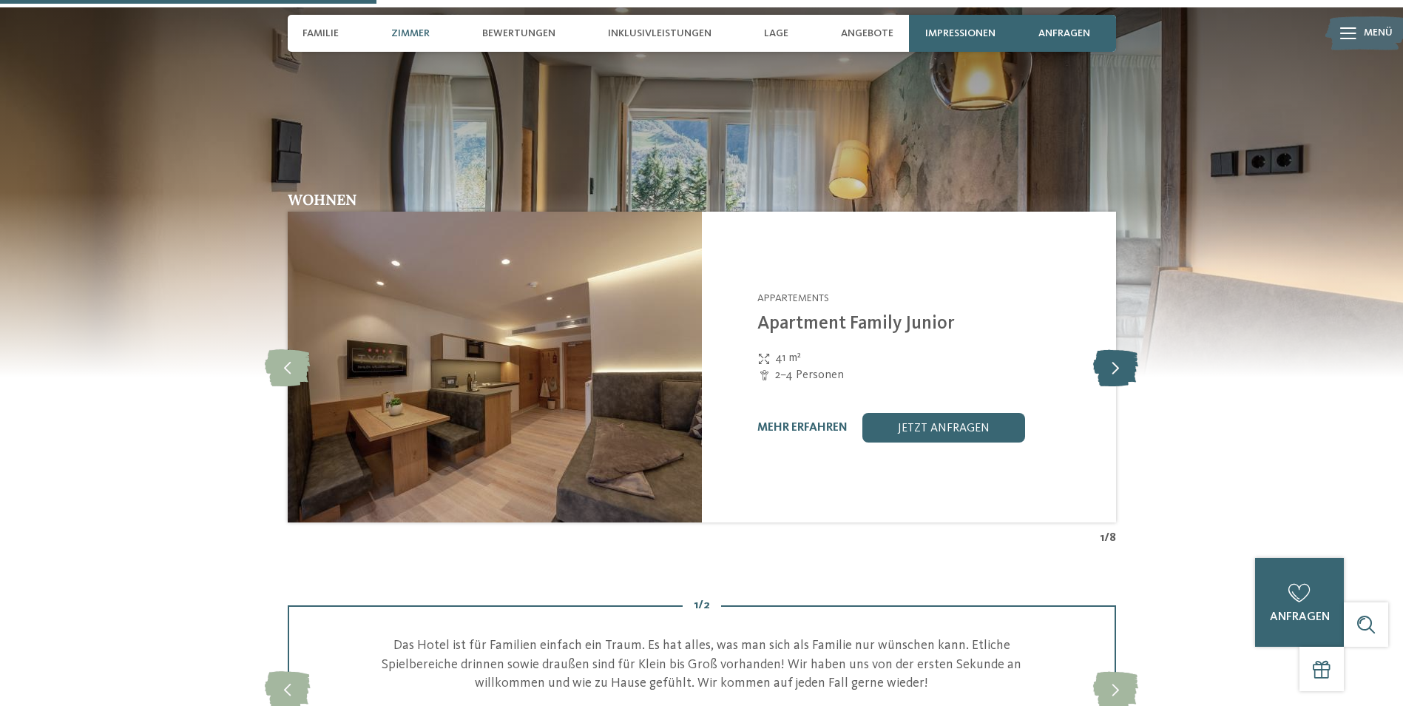
click at [1114, 369] on icon at bounding box center [1115, 366] width 45 height 37
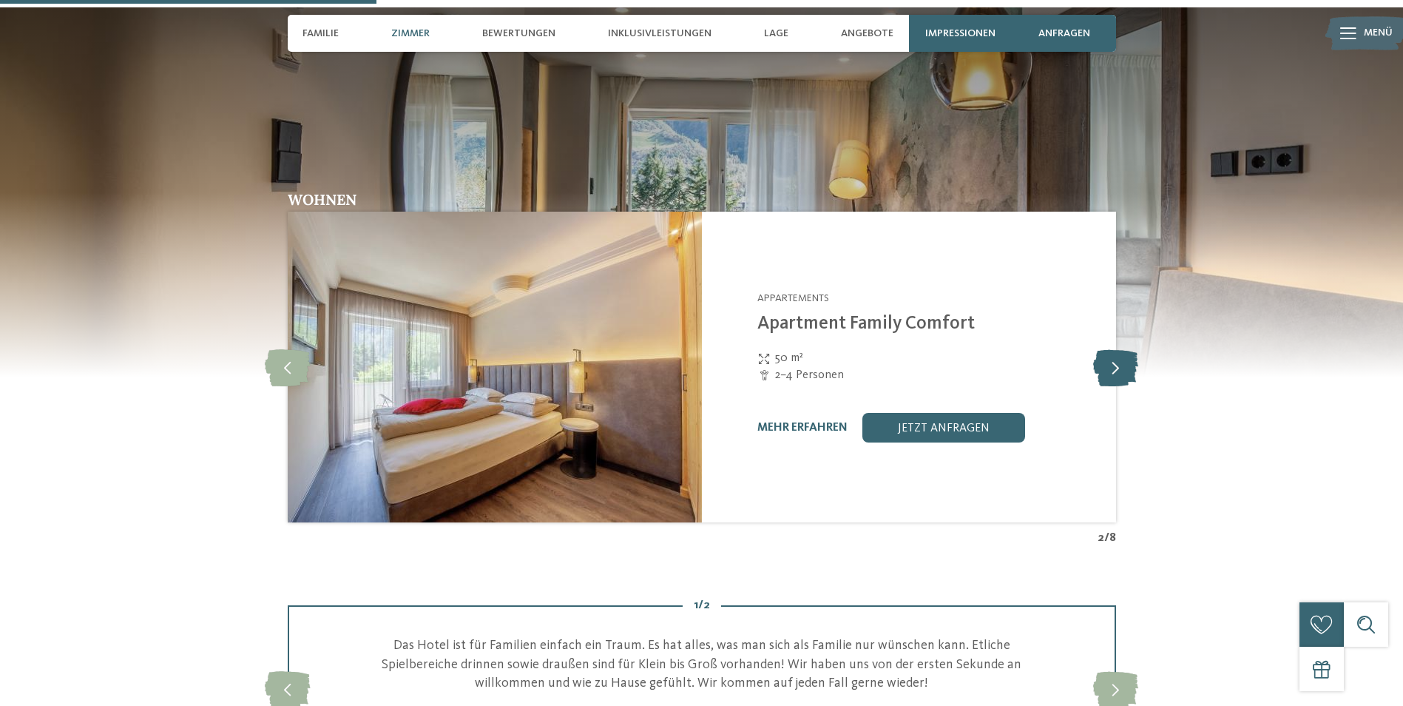
click at [1114, 369] on icon at bounding box center [1115, 366] width 45 height 37
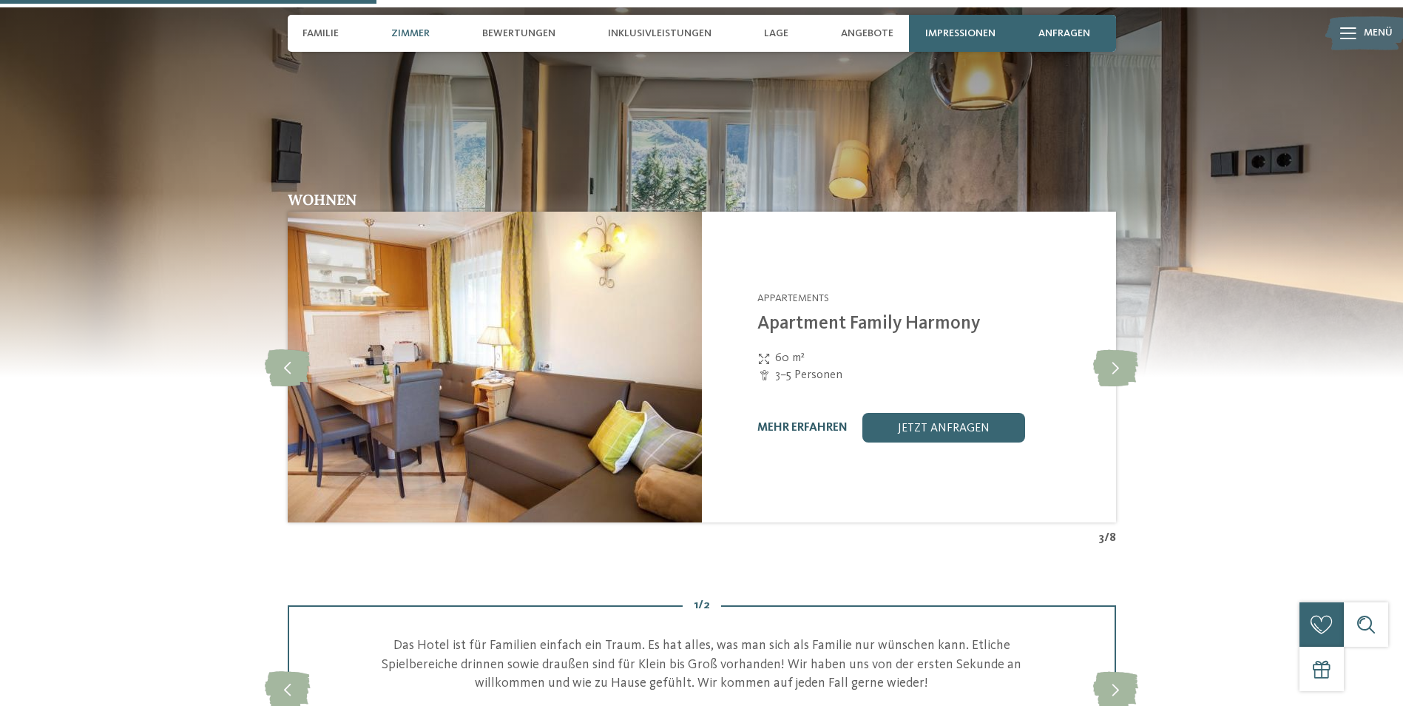
click at [806, 424] on link "mehr erfahren" at bounding box center [802, 428] width 90 height 12
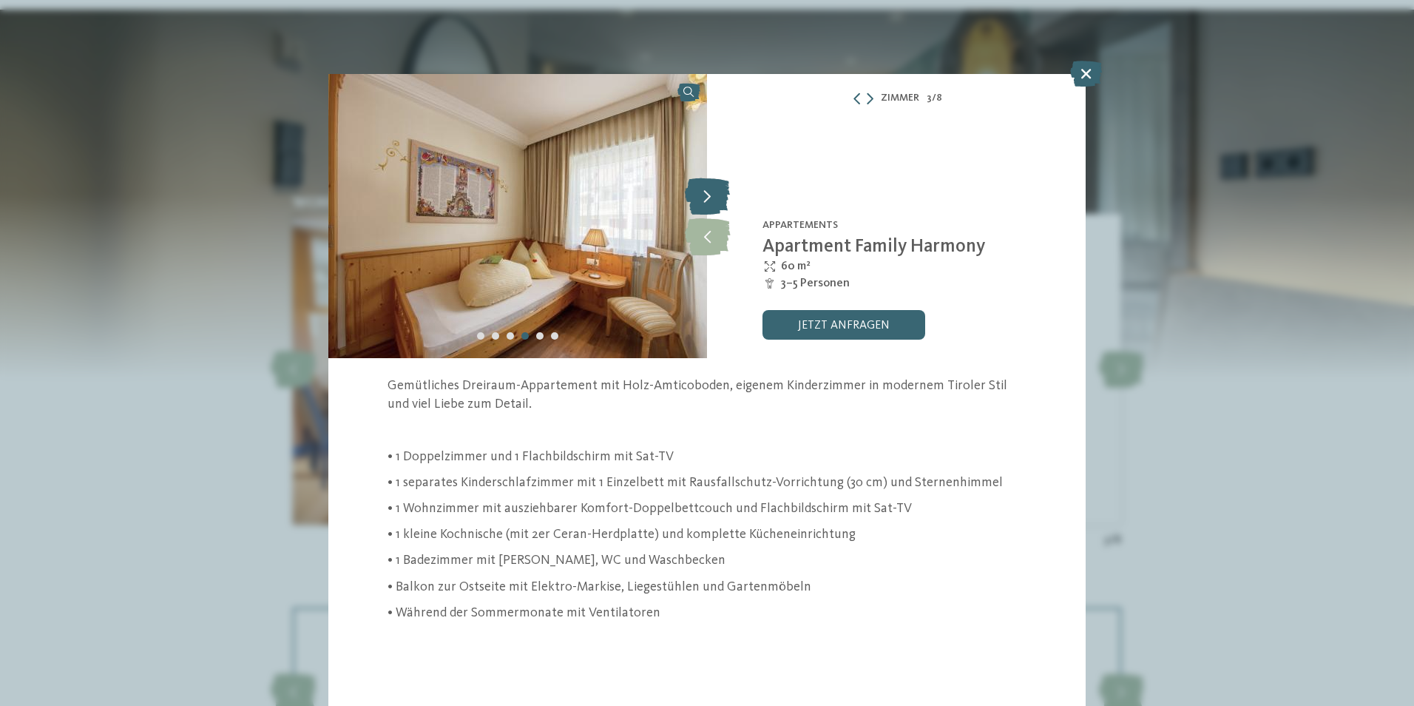
click at [700, 193] on icon at bounding box center [707, 195] width 45 height 37
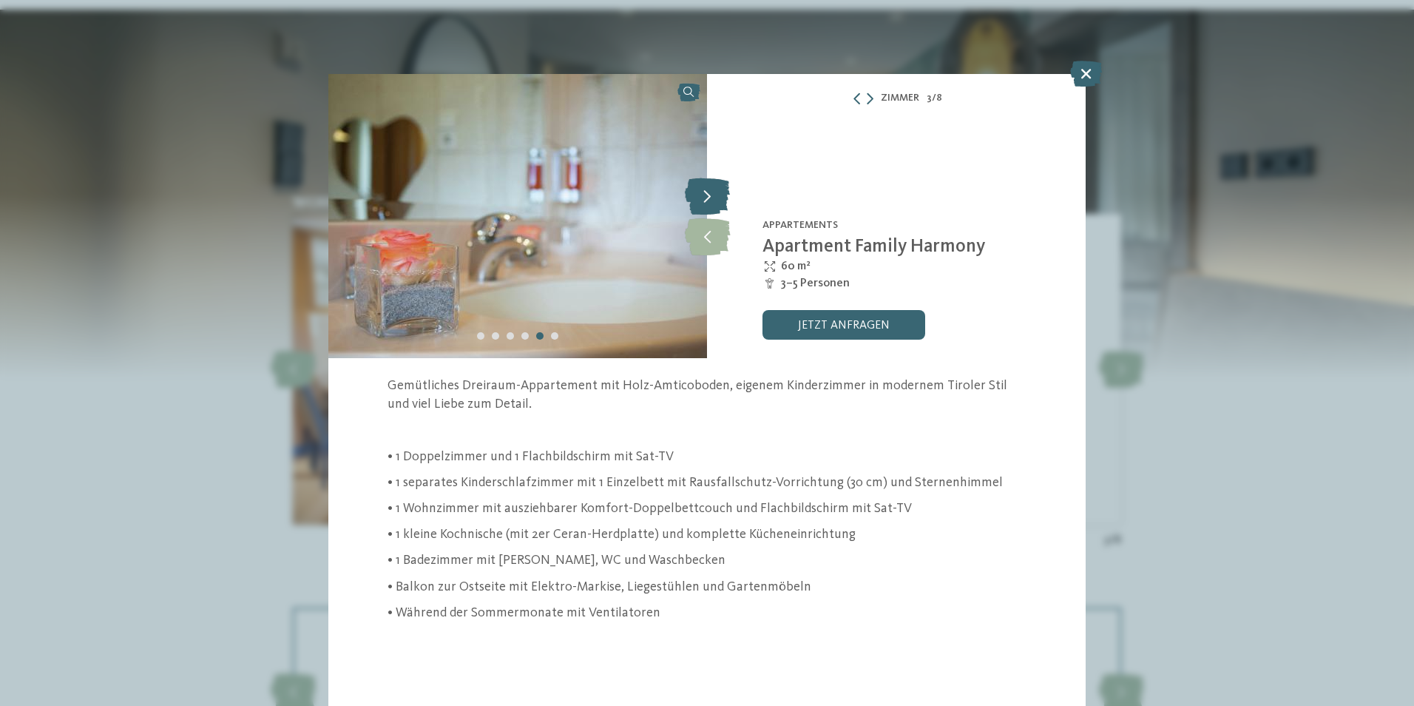
click at [700, 196] on icon at bounding box center [707, 195] width 45 height 37
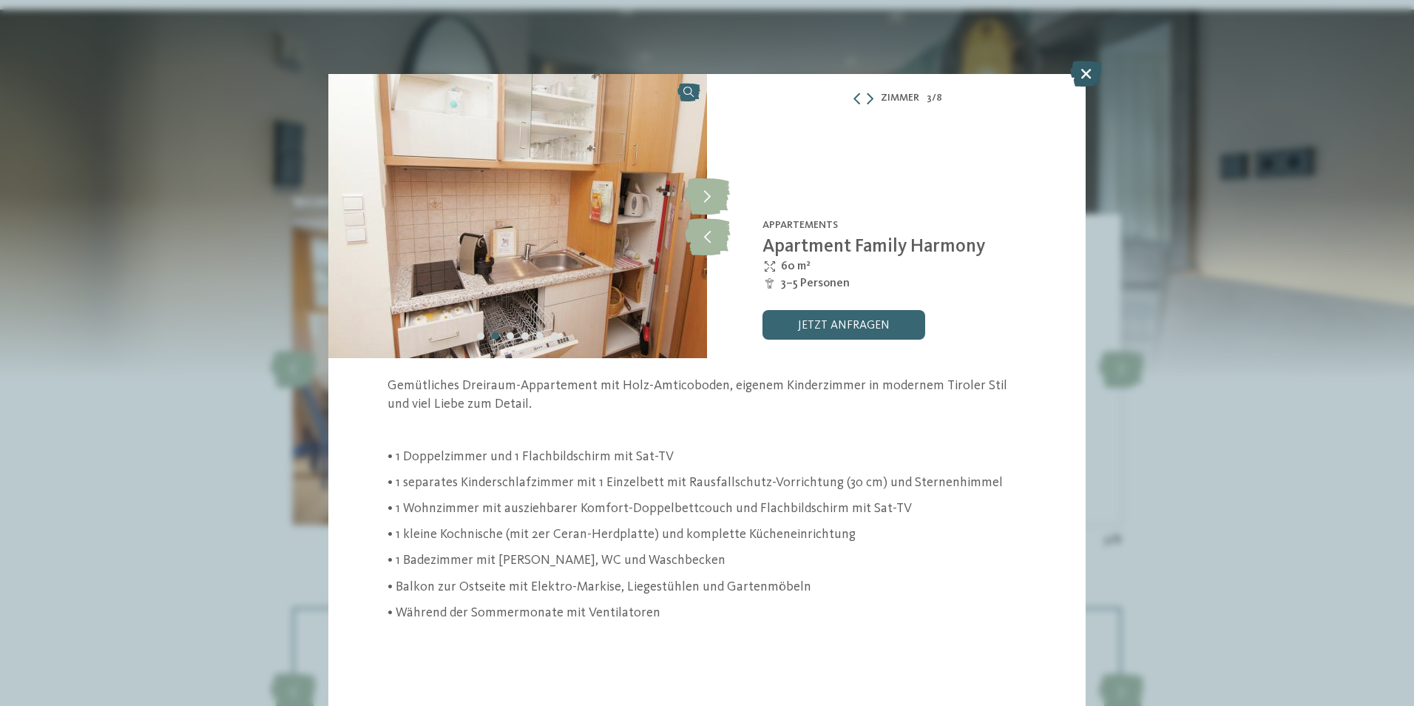
click at [1089, 64] on icon at bounding box center [1086, 74] width 32 height 26
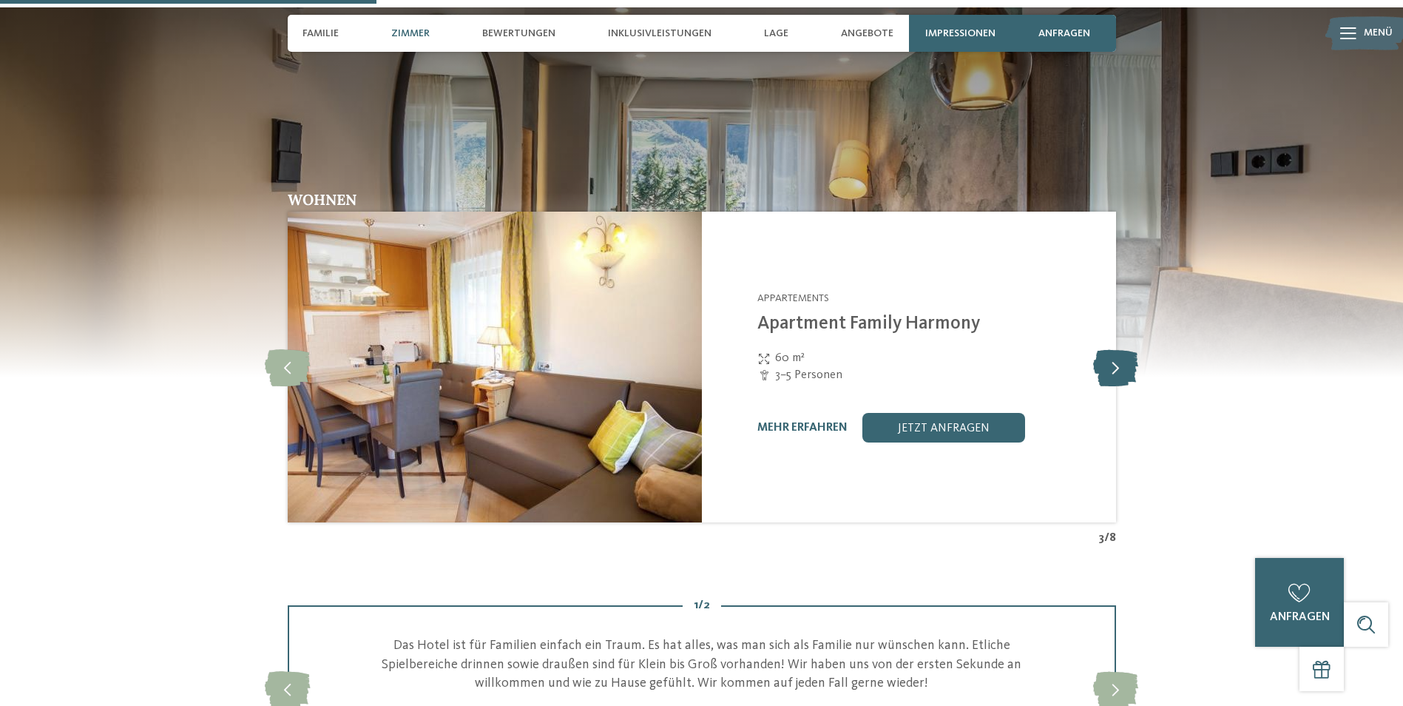
click at [1109, 370] on icon at bounding box center [1115, 366] width 45 height 37
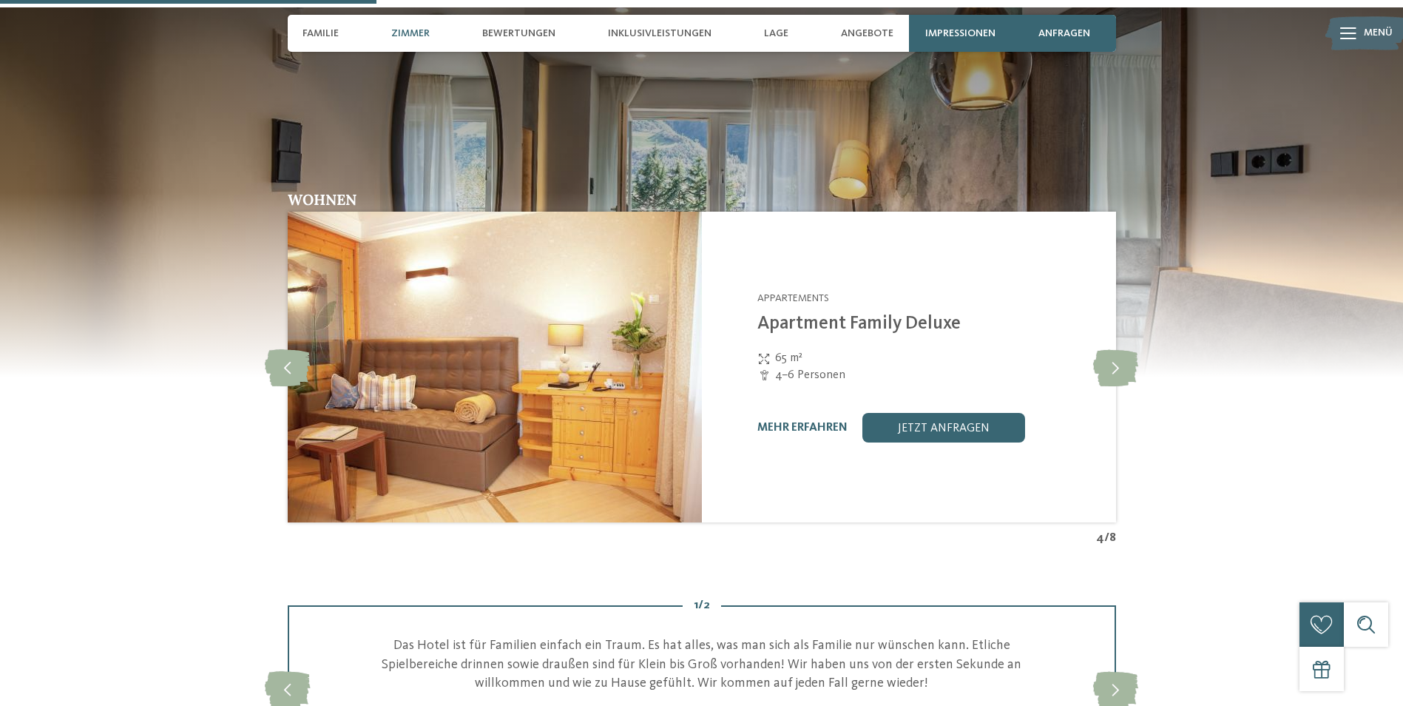
click at [811, 424] on link "mehr erfahren" at bounding box center [802, 428] width 90 height 12
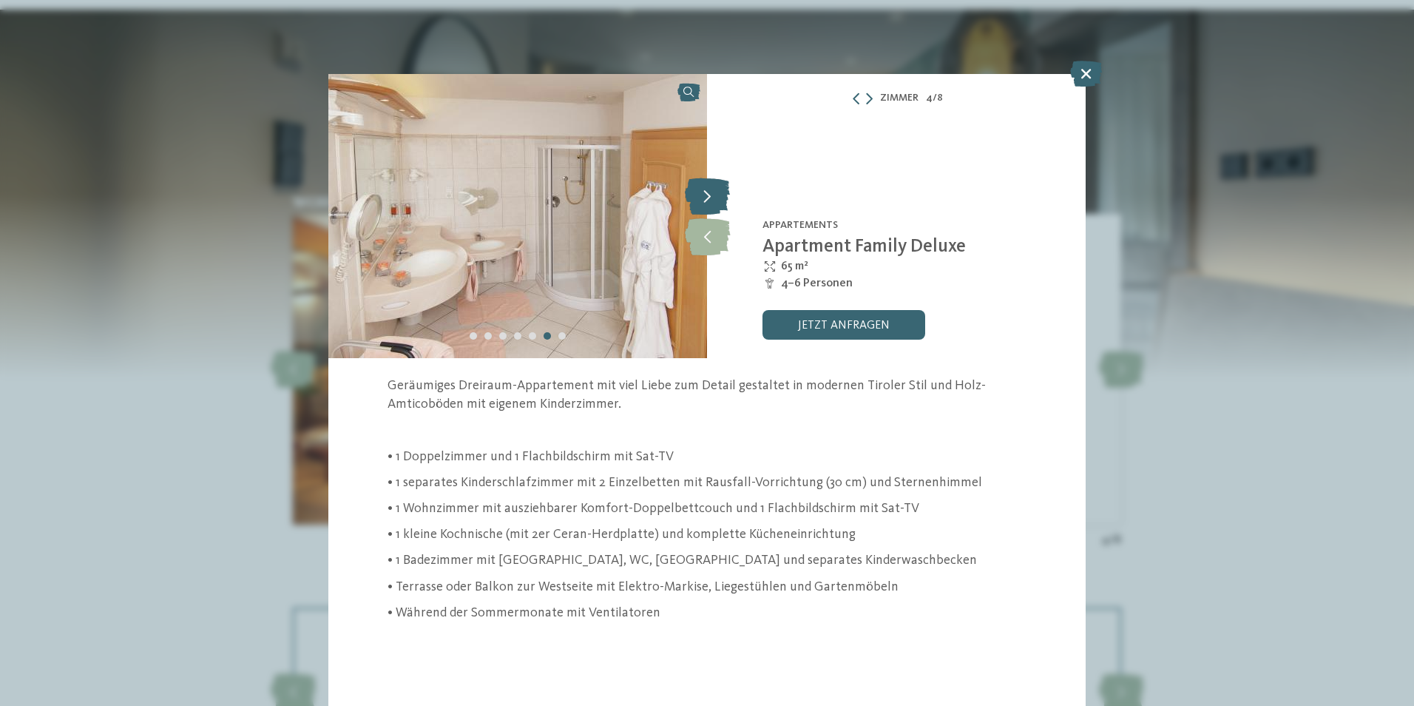
click at [697, 191] on icon at bounding box center [707, 195] width 45 height 37
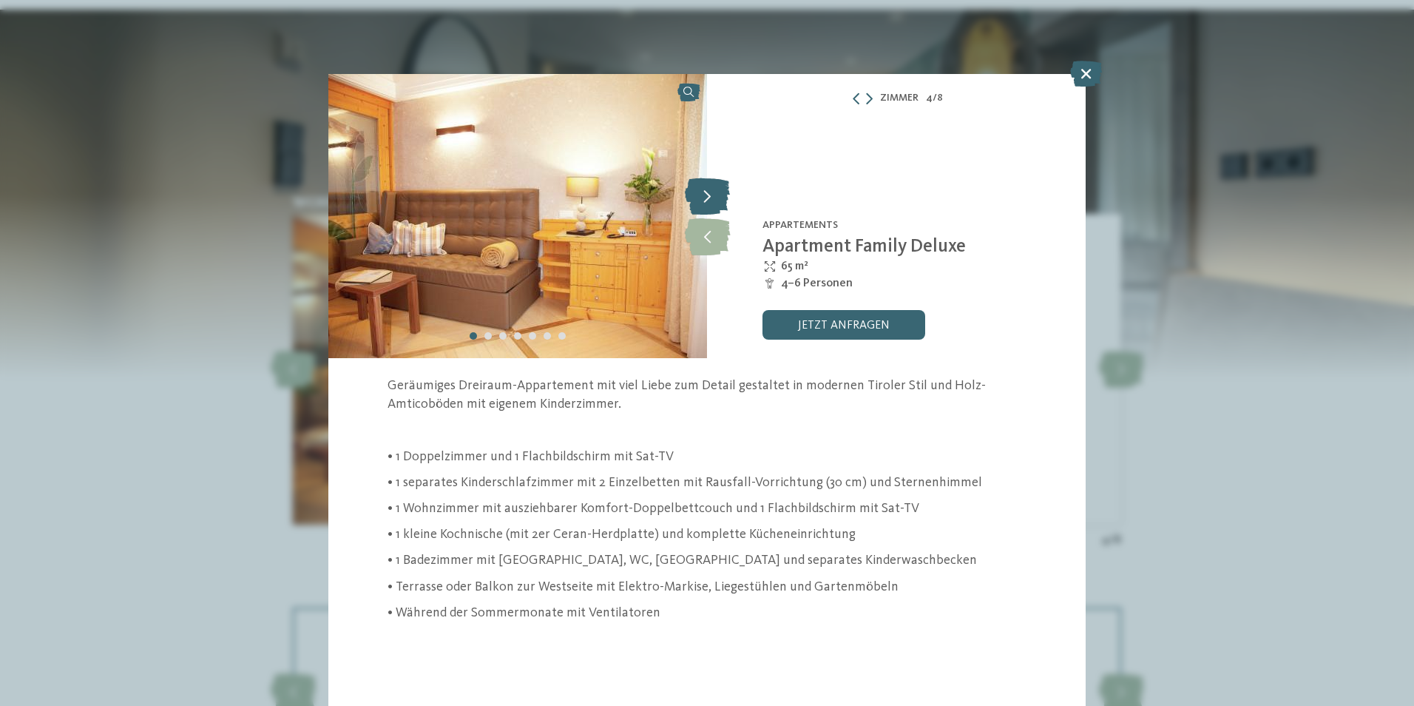
click at [723, 190] on icon at bounding box center [707, 195] width 45 height 37
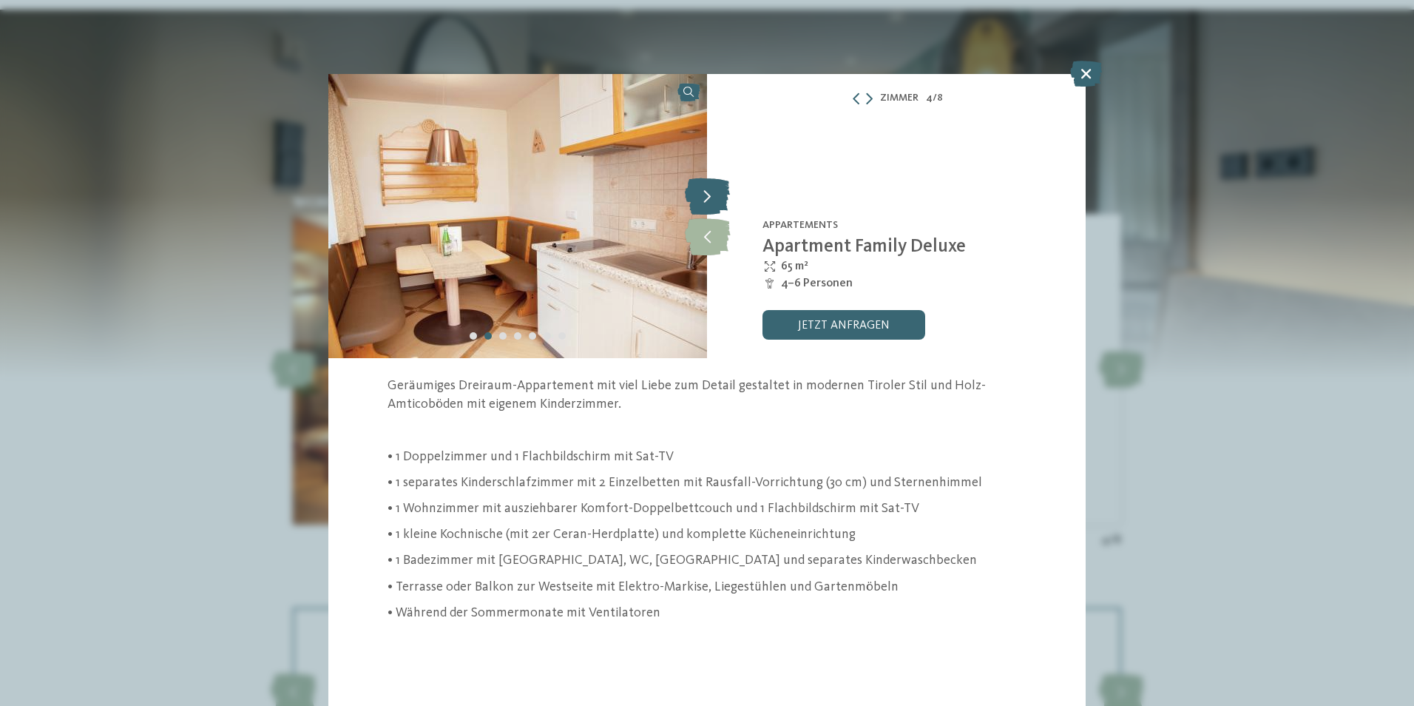
click at [723, 190] on icon at bounding box center [707, 195] width 45 height 37
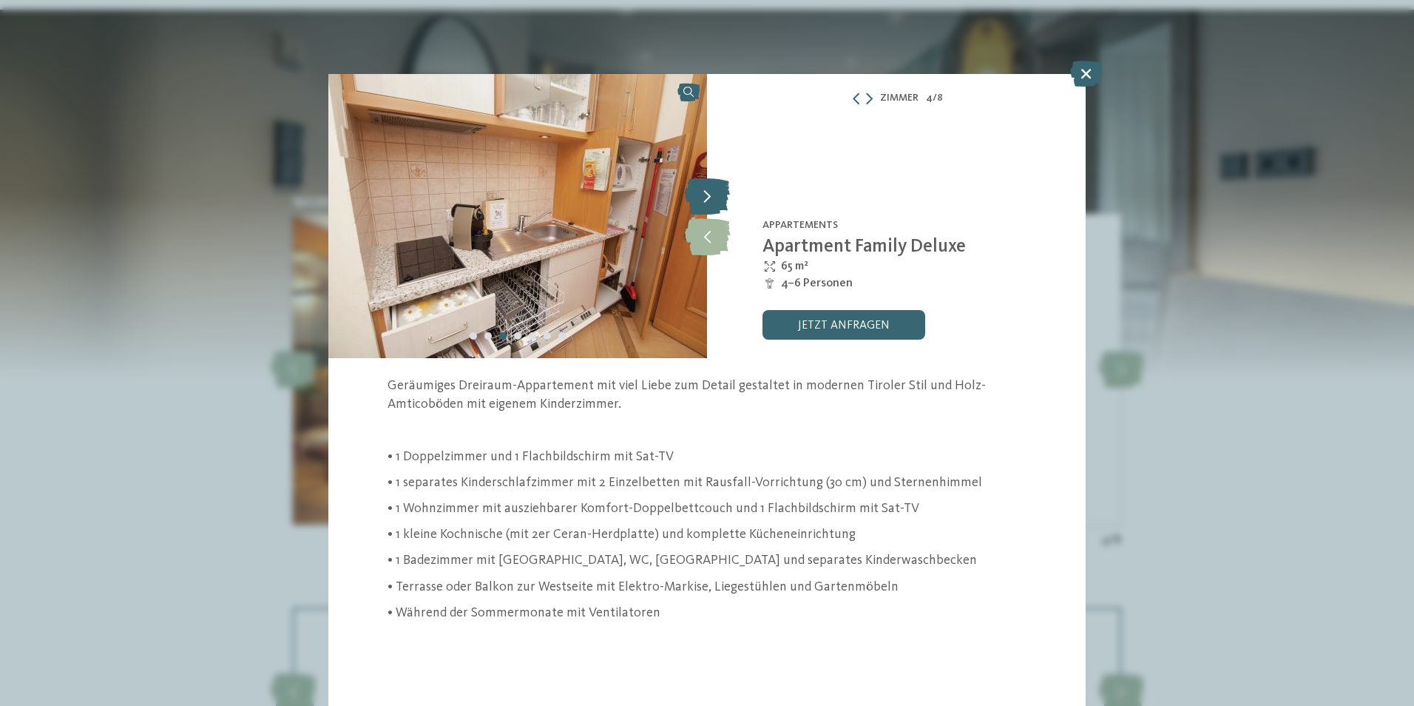
click at [723, 190] on icon at bounding box center [707, 195] width 45 height 37
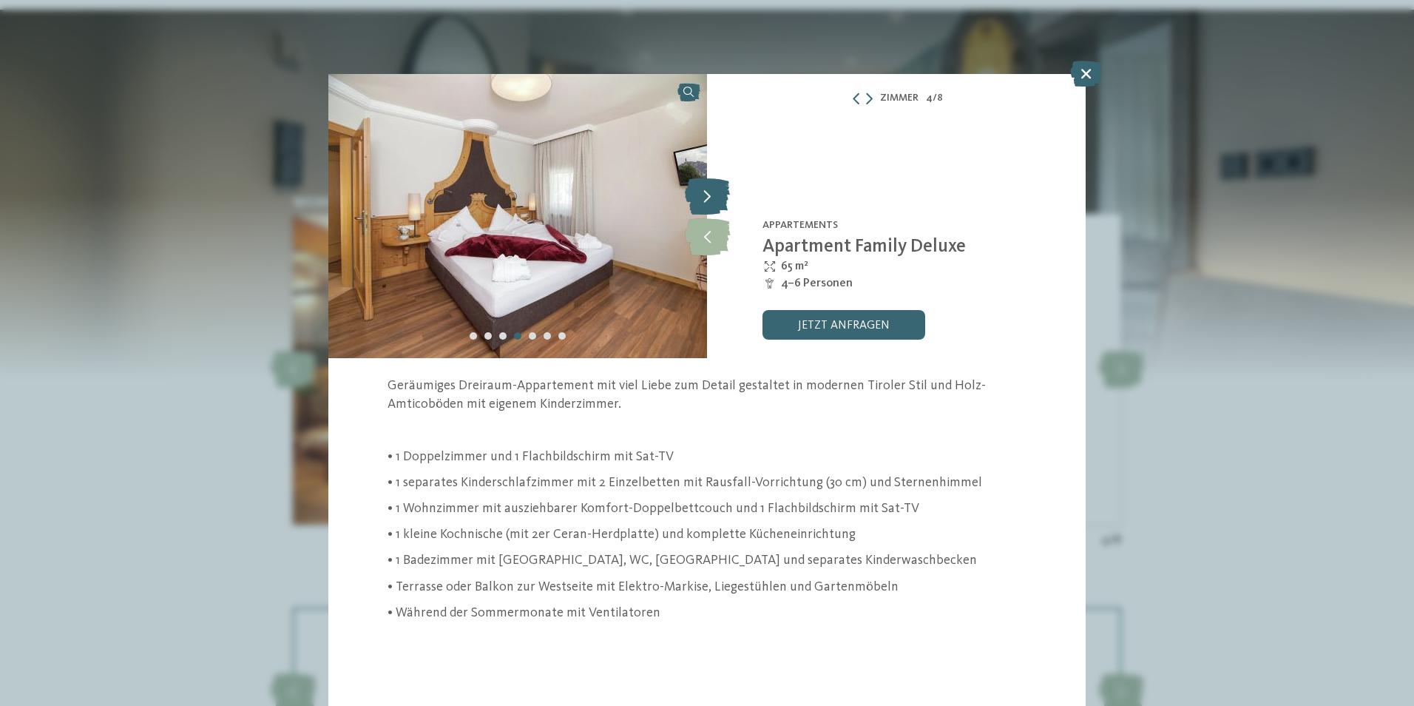
click at [723, 190] on icon at bounding box center [707, 195] width 45 height 37
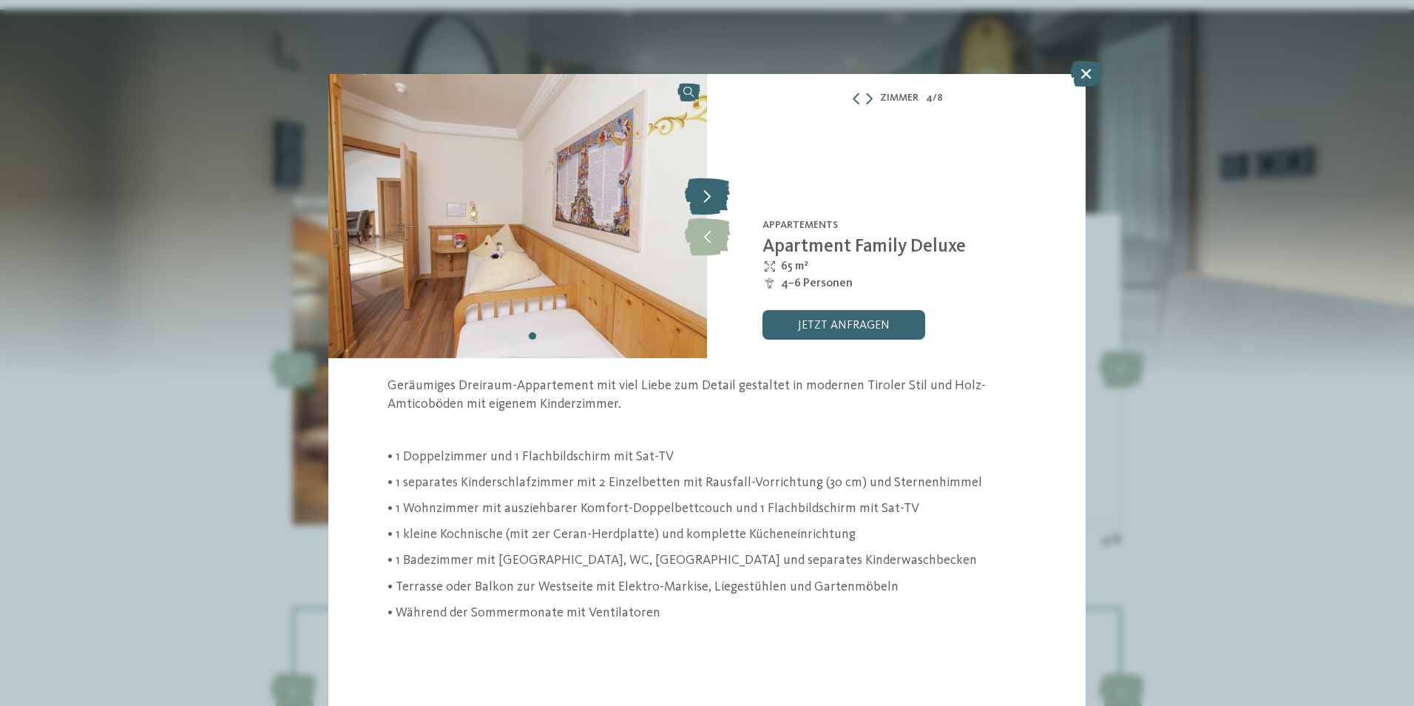
click at [723, 190] on icon at bounding box center [707, 195] width 45 height 37
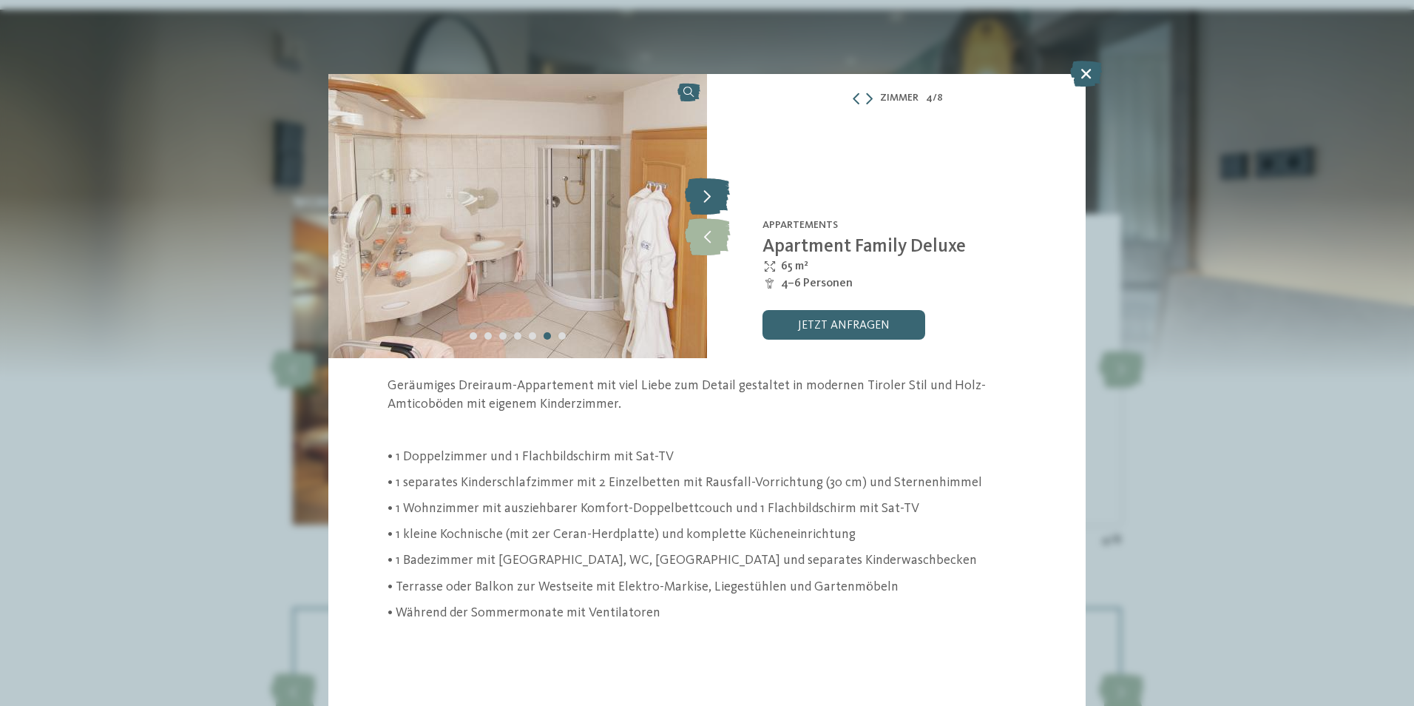
click at [723, 190] on icon at bounding box center [707, 195] width 45 height 37
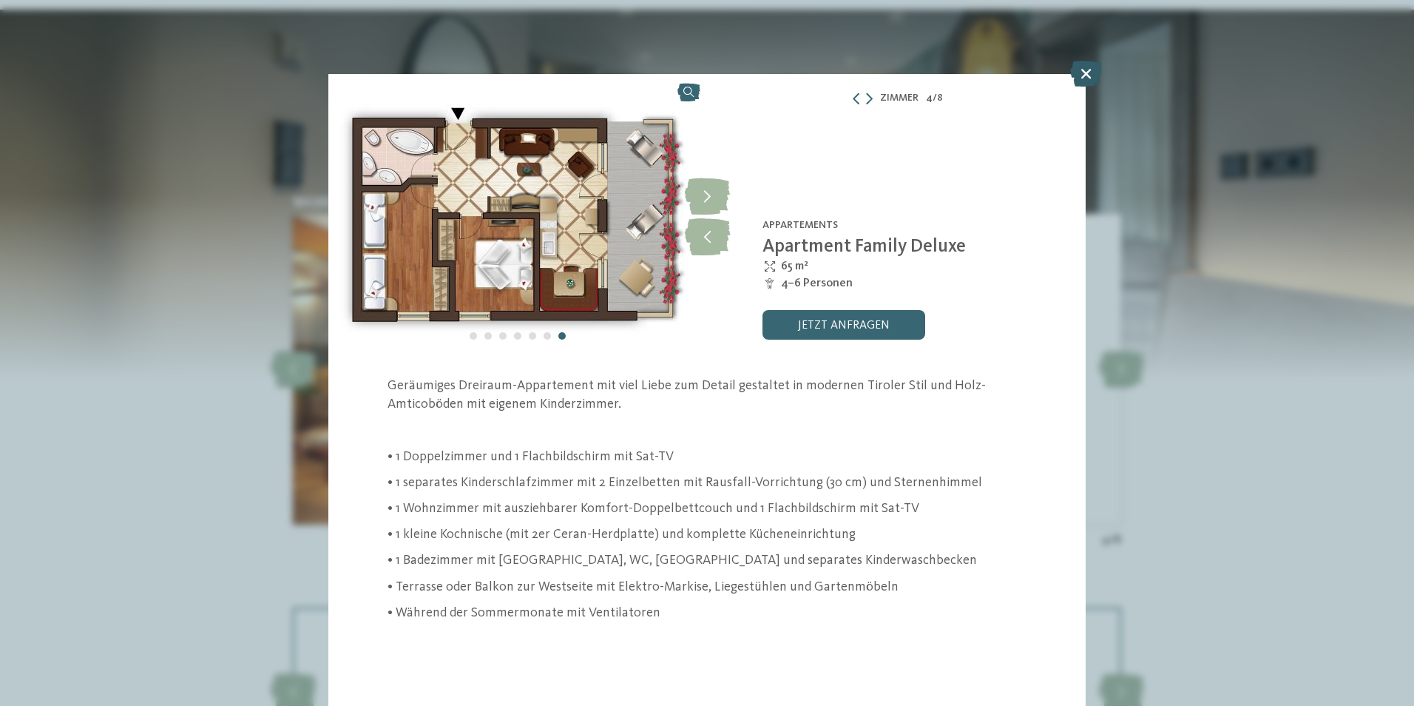
click at [1091, 67] on icon at bounding box center [1086, 74] width 32 height 26
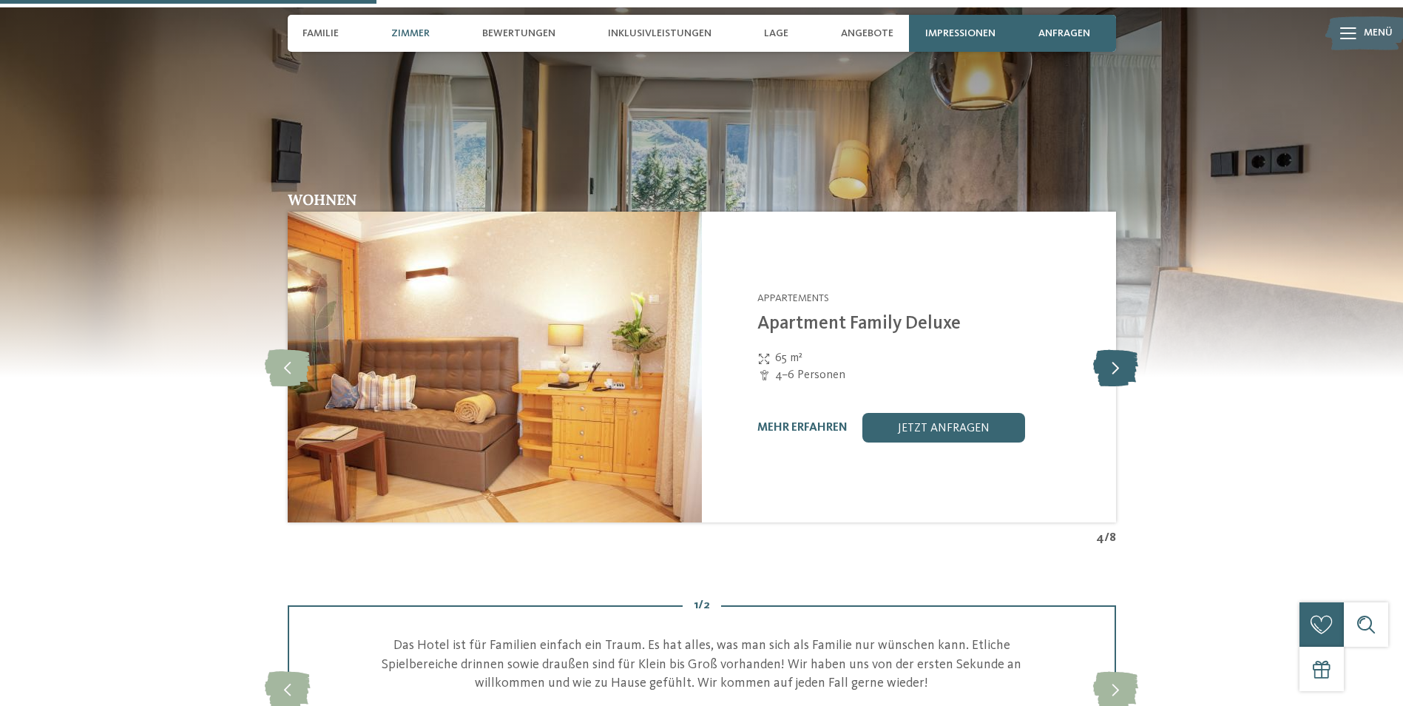
click at [1103, 362] on icon at bounding box center [1115, 366] width 45 height 37
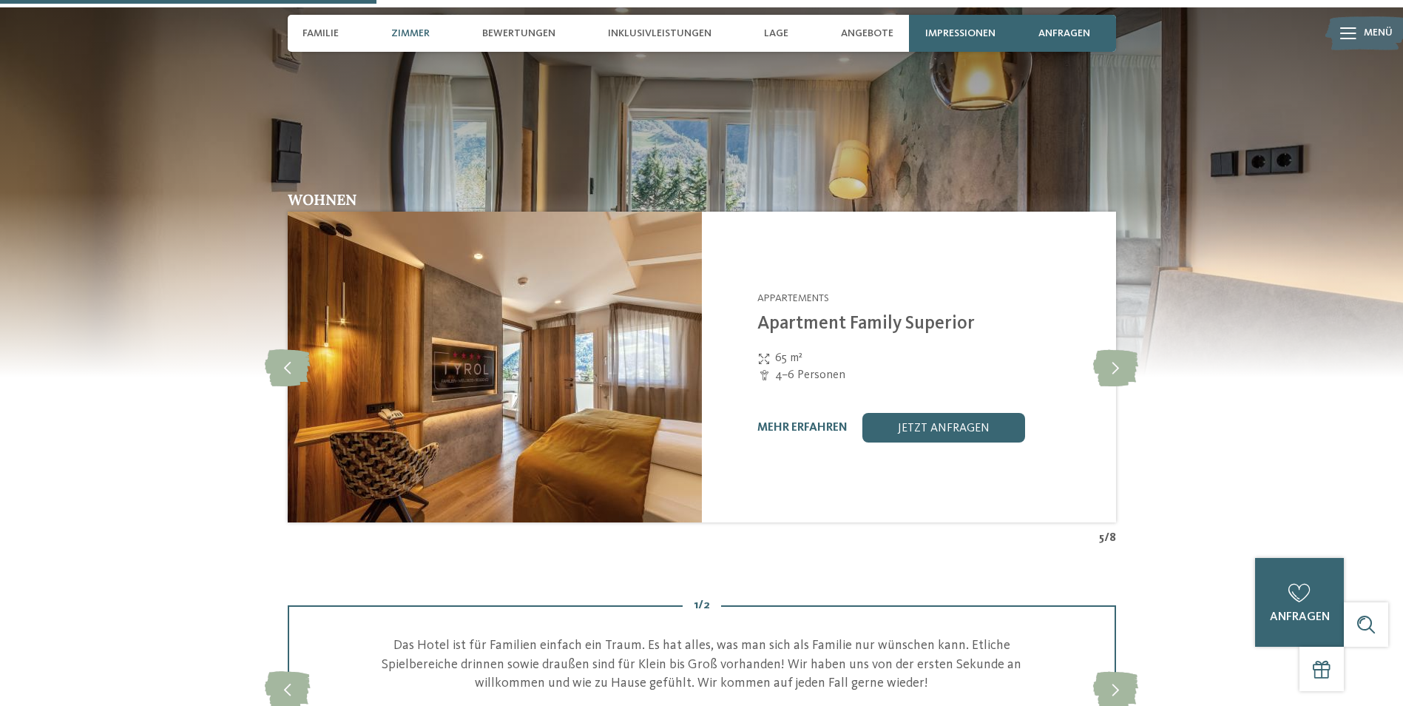
click at [817, 421] on div "mehr erfahren" at bounding box center [802, 428] width 90 height 14
click at [813, 427] on link "mehr erfahren" at bounding box center [802, 428] width 90 height 12
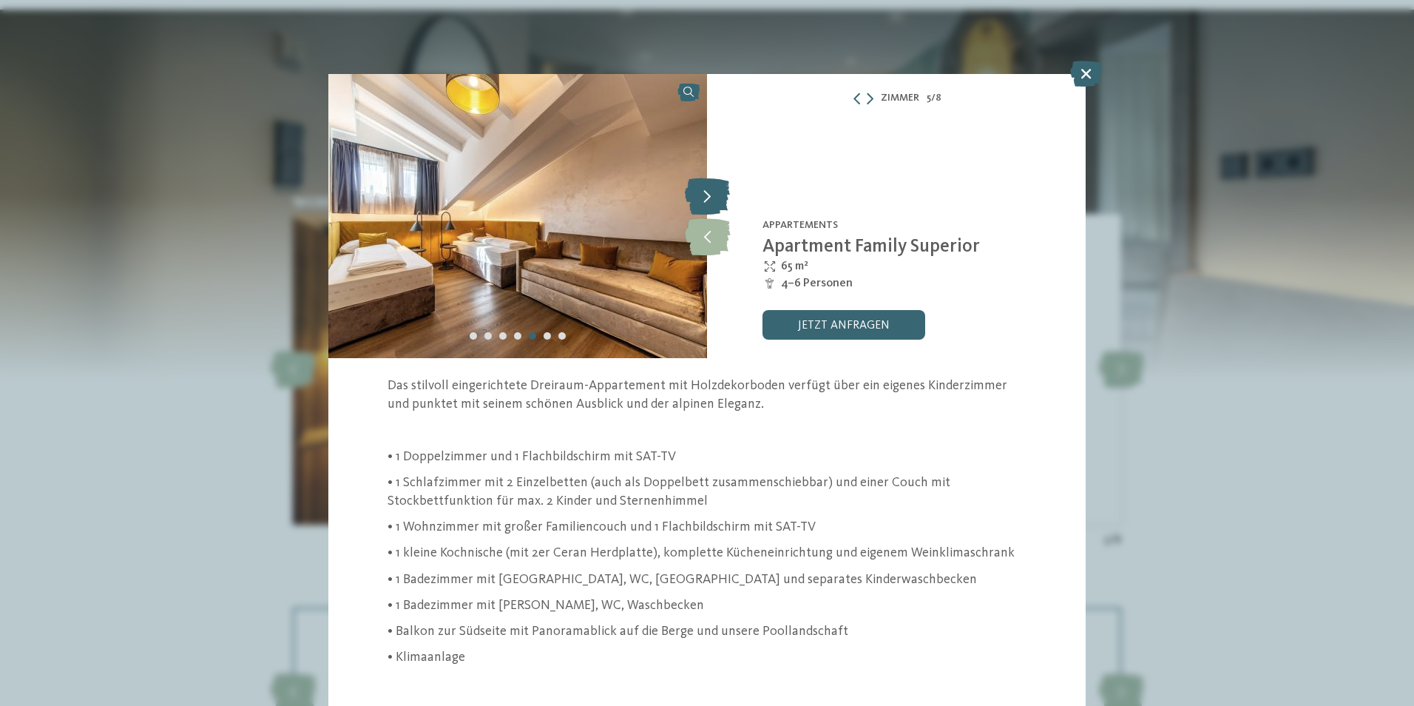
click at [703, 184] on icon at bounding box center [707, 195] width 45 height 37
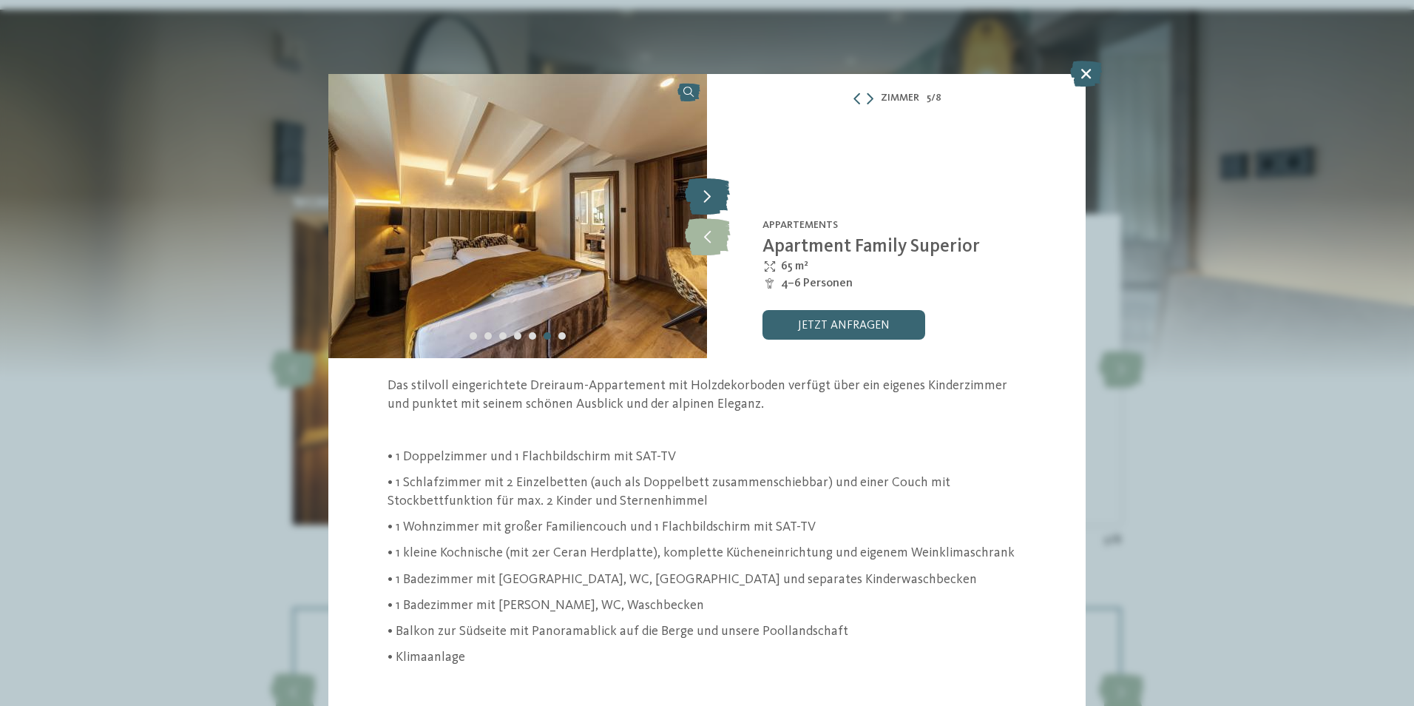
click at [703, 184] on icon at bounding box center [707, 195] width 45 height 37
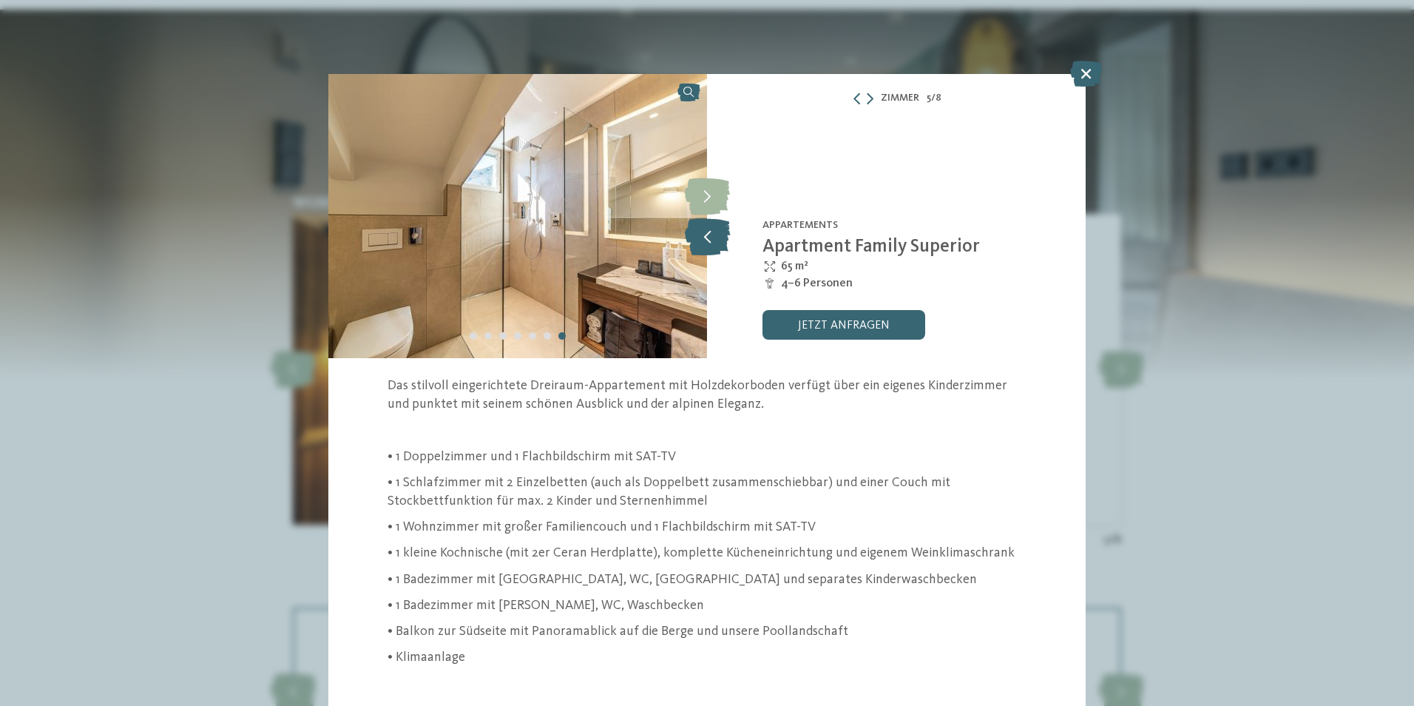
scroll to position [42, 0]
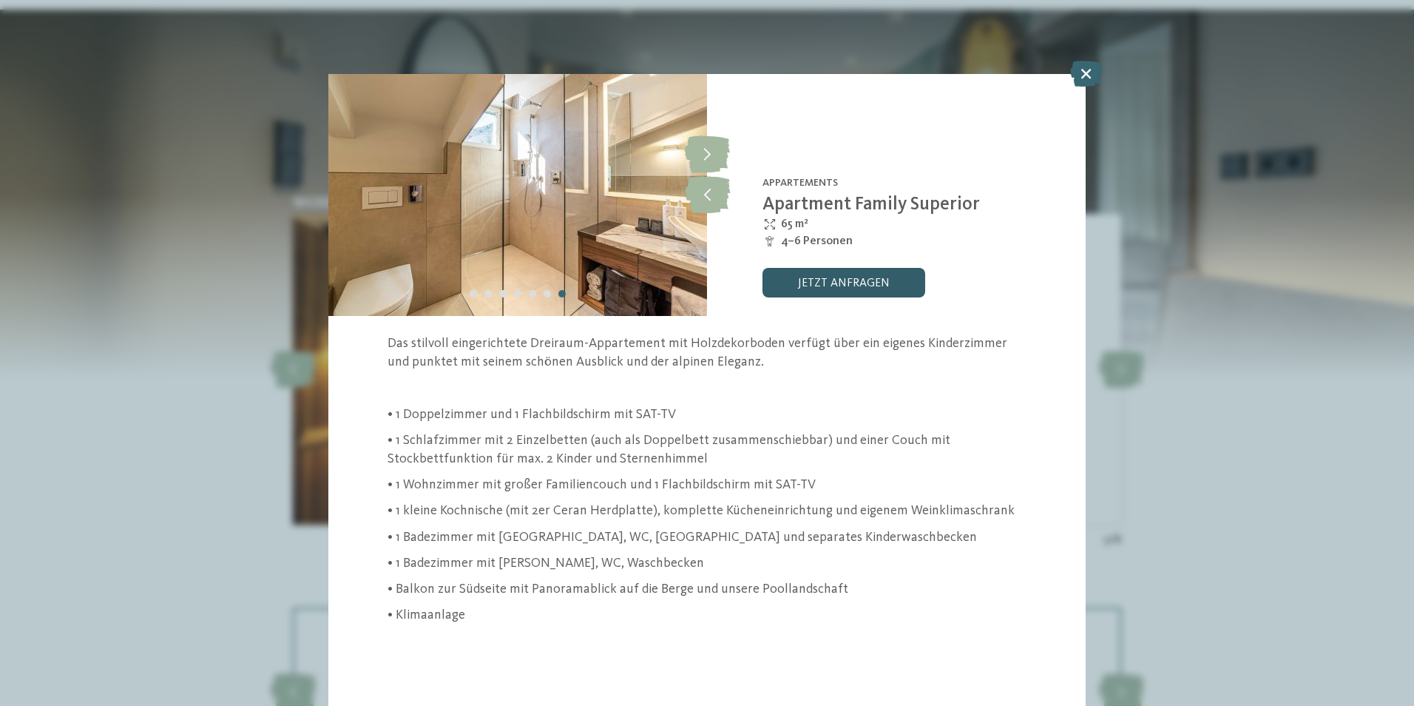
click at [860, 280] on link "jetzt anfragen" at bounding box center [843, 283] width 163 height 30
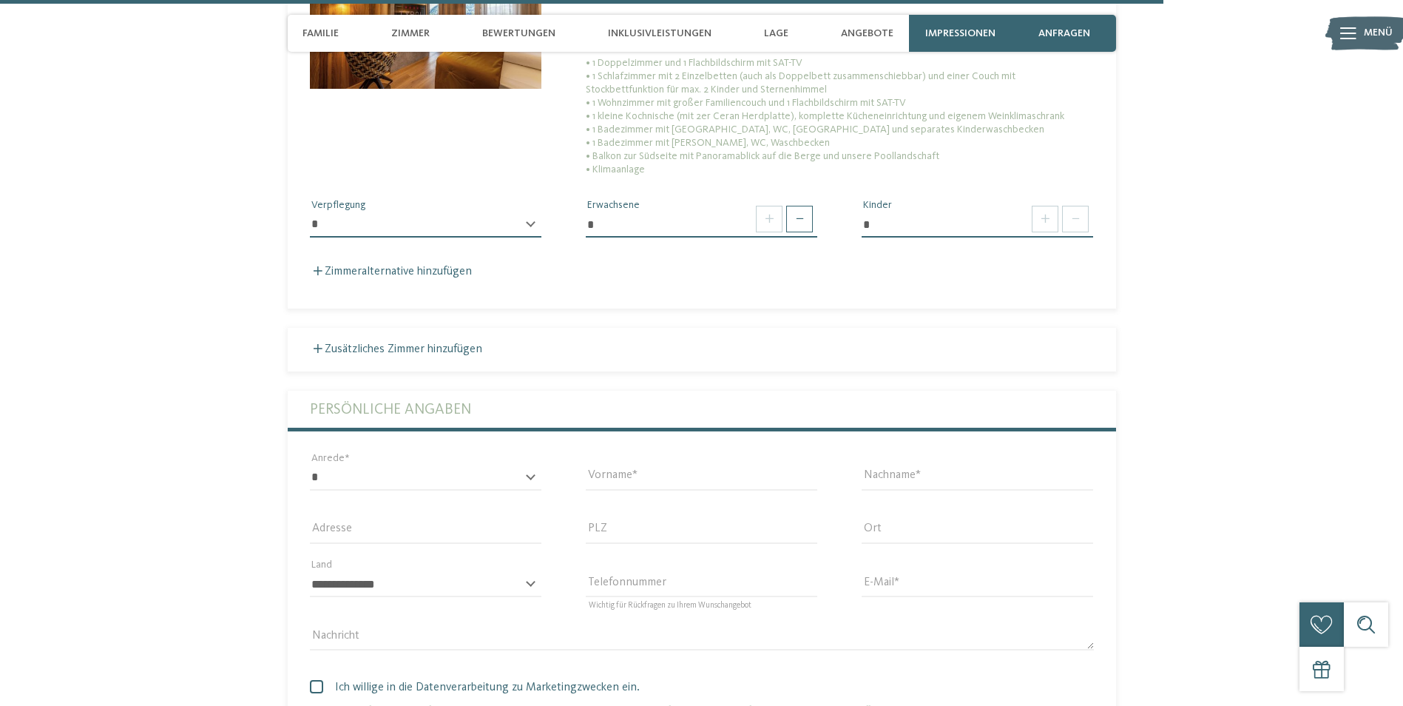
scroll to position [4355, 0]
